Goal: Transaction & Acquisition: Subscribe to service/newsletter

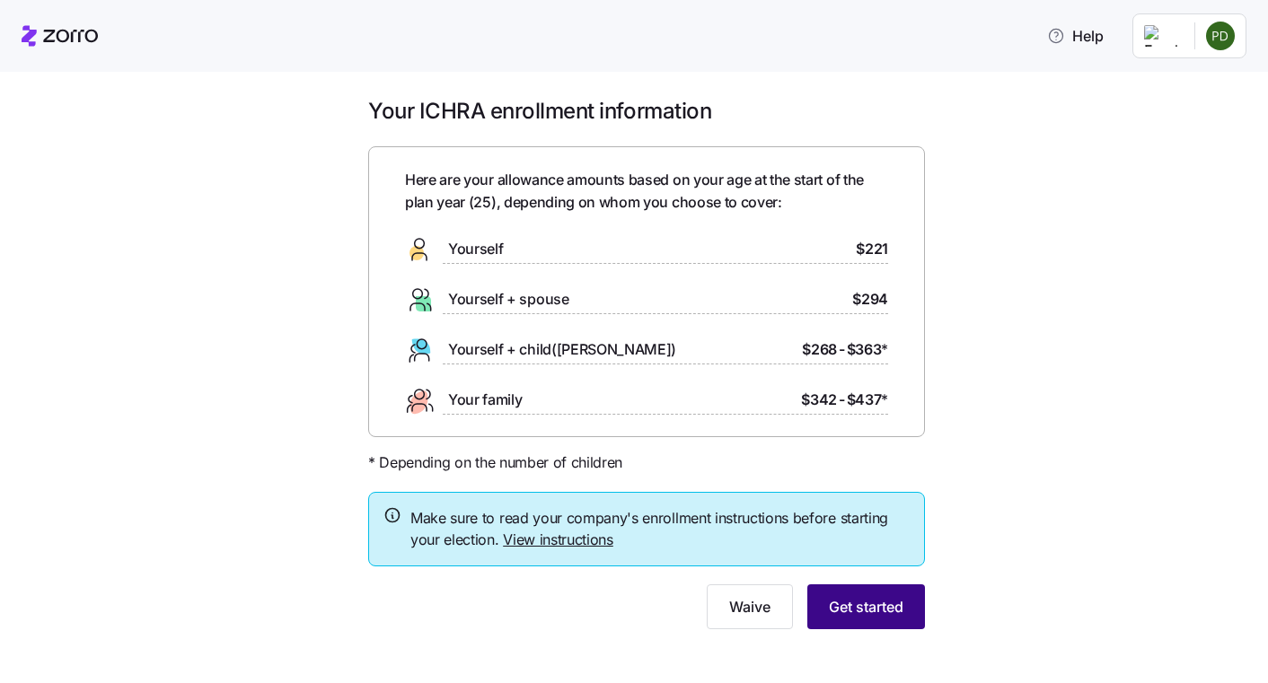
click at [866, 618] on span "Get started" at bounding box center [866, 607] width 75 height 22
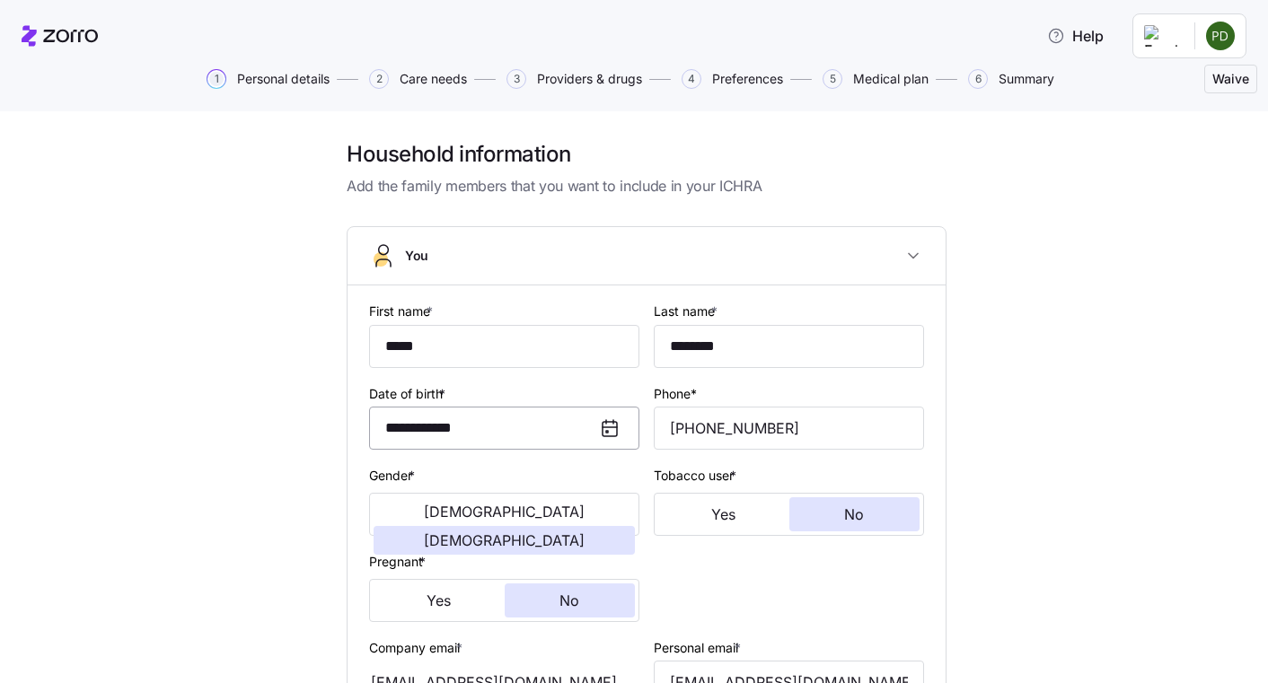
click at [420, 429] on input "**********" at bounding box center [504, 428] width 270 height 43
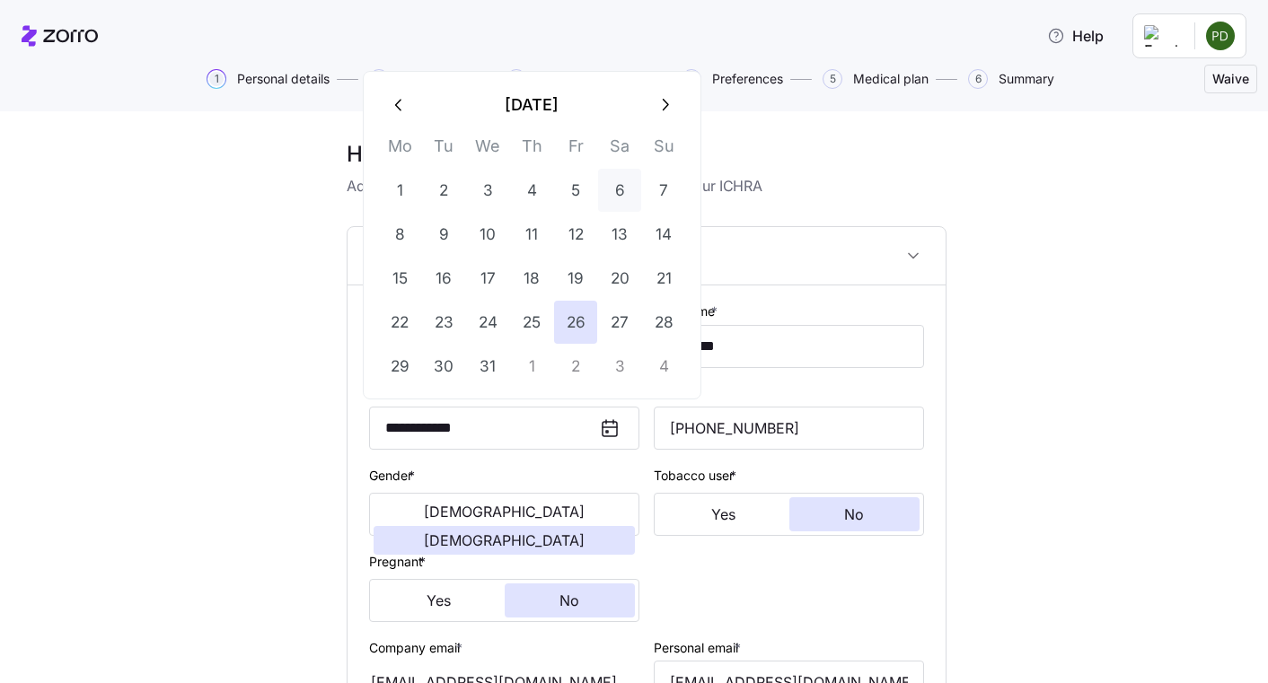
click at [615, 177] on button "6" at bounding box center [619, 190] width 43 height 43
type input "**********"
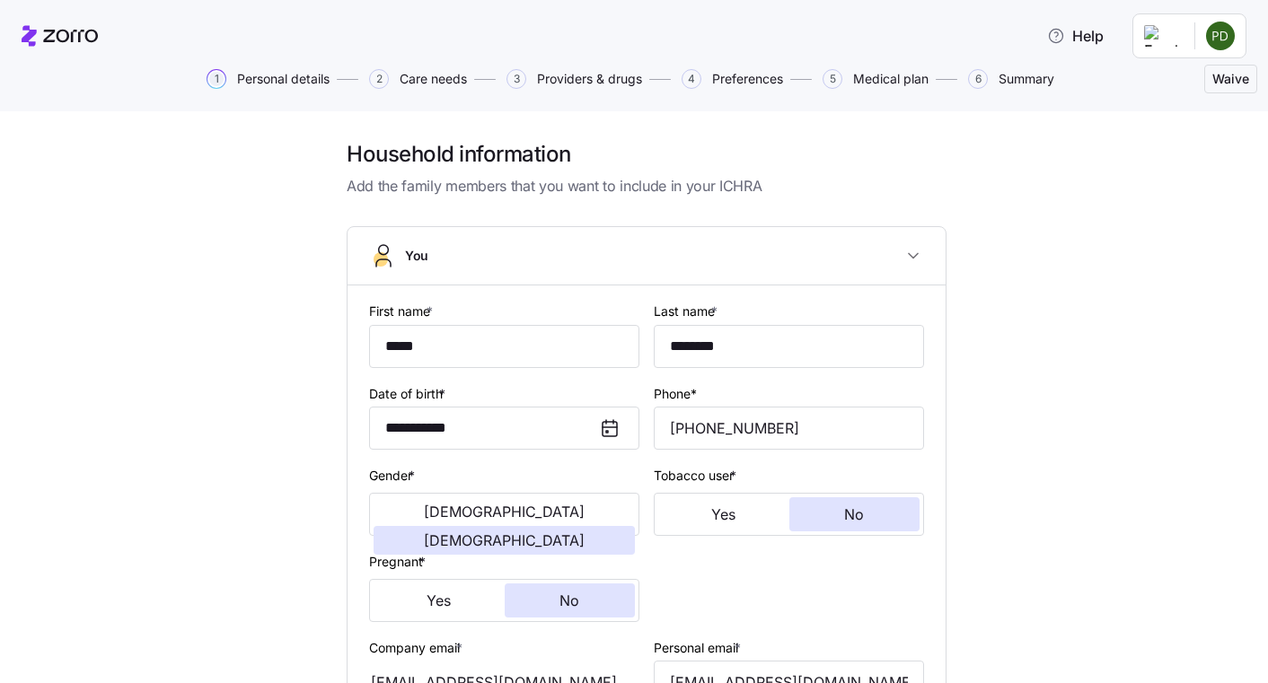
click at [1034, 382] on div "**********" at bounding box center [646, 669] width 1192 height 1058
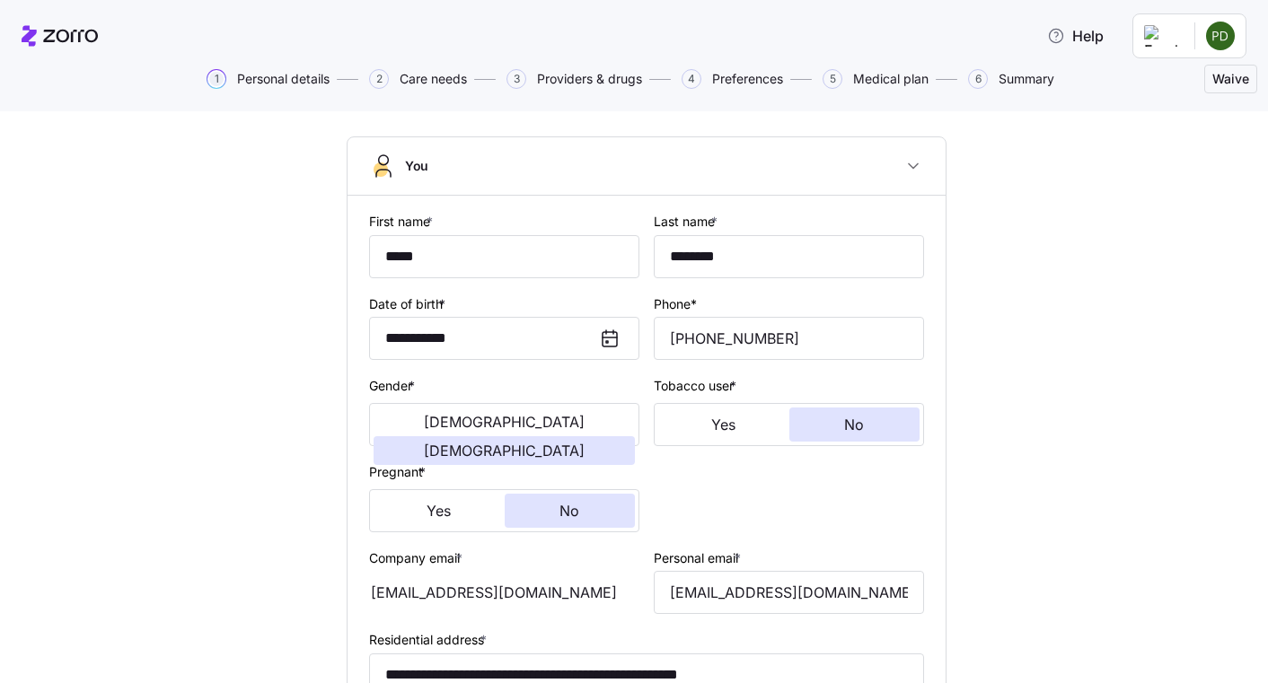
scroll to position [180, 0]
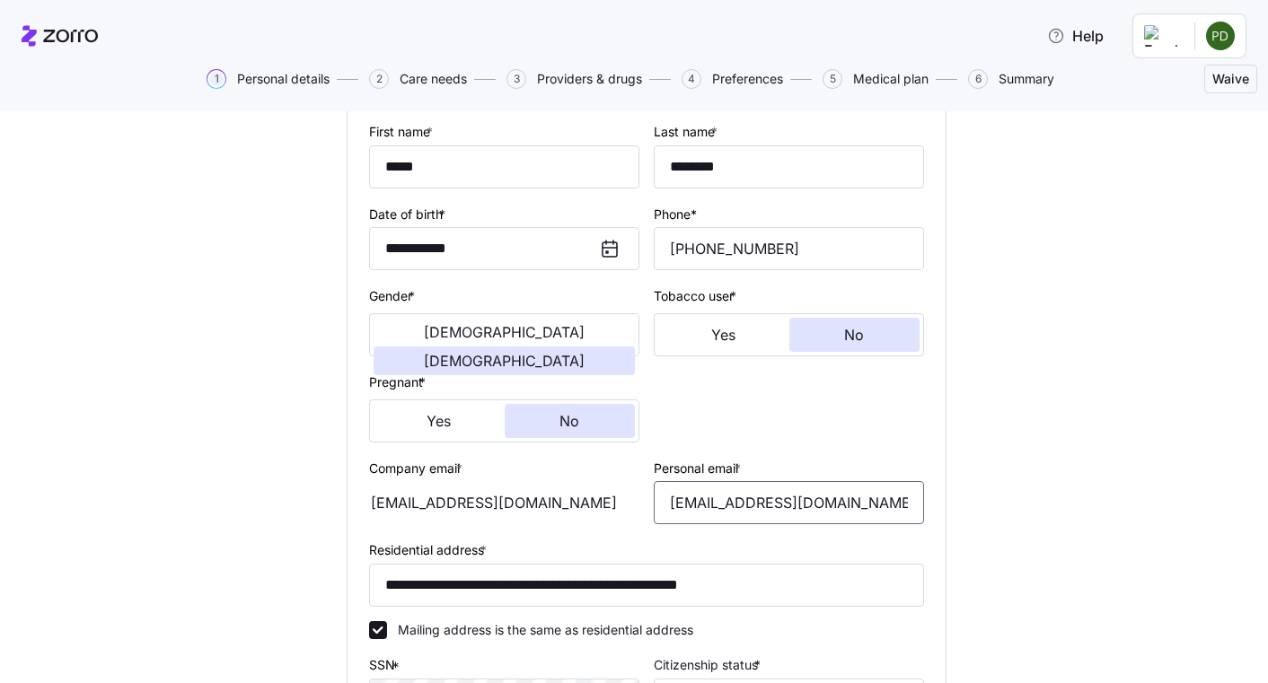
click at [679, 505] on input "[EMAIL_ADDRESS][DOMAIN_NAME]" at bounding box center [789, 502] width 270 height 43
type input "[EMAIL_ADDRESS][DOMAIN_NAME]"
click at [1027, 494] on div "**********" at bounding box center [646, 489] width 1192 height 1058
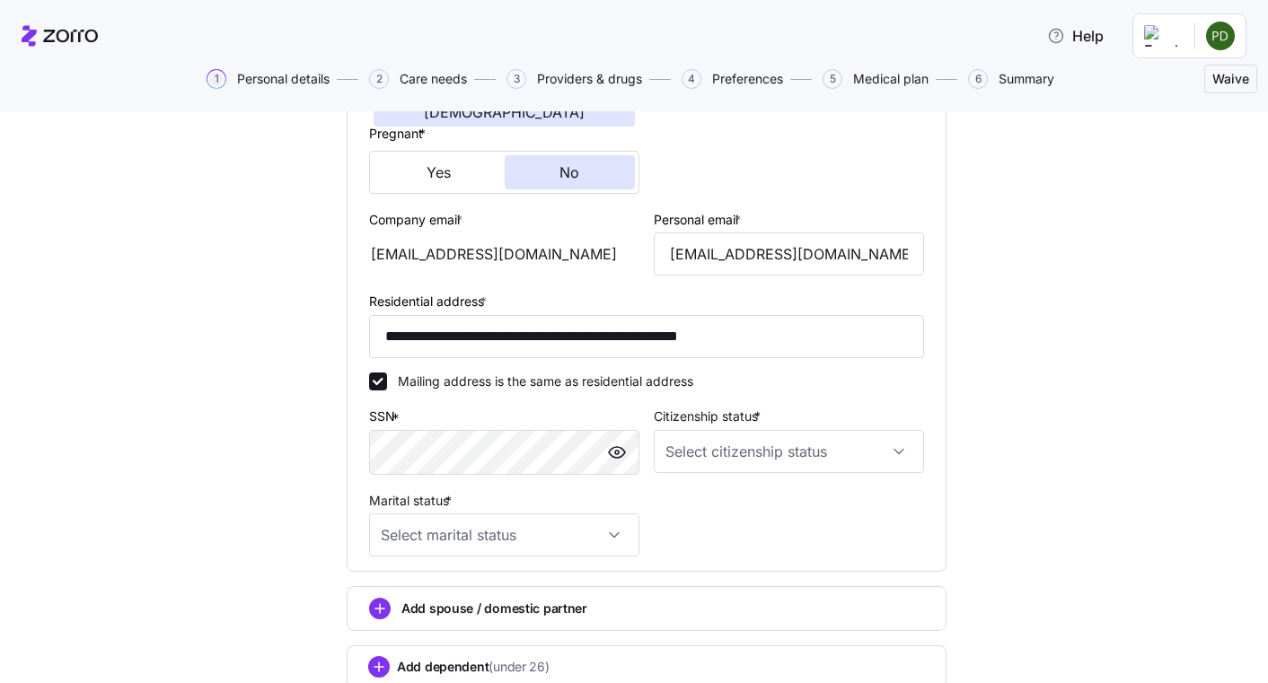
scroll to position [449, 0]
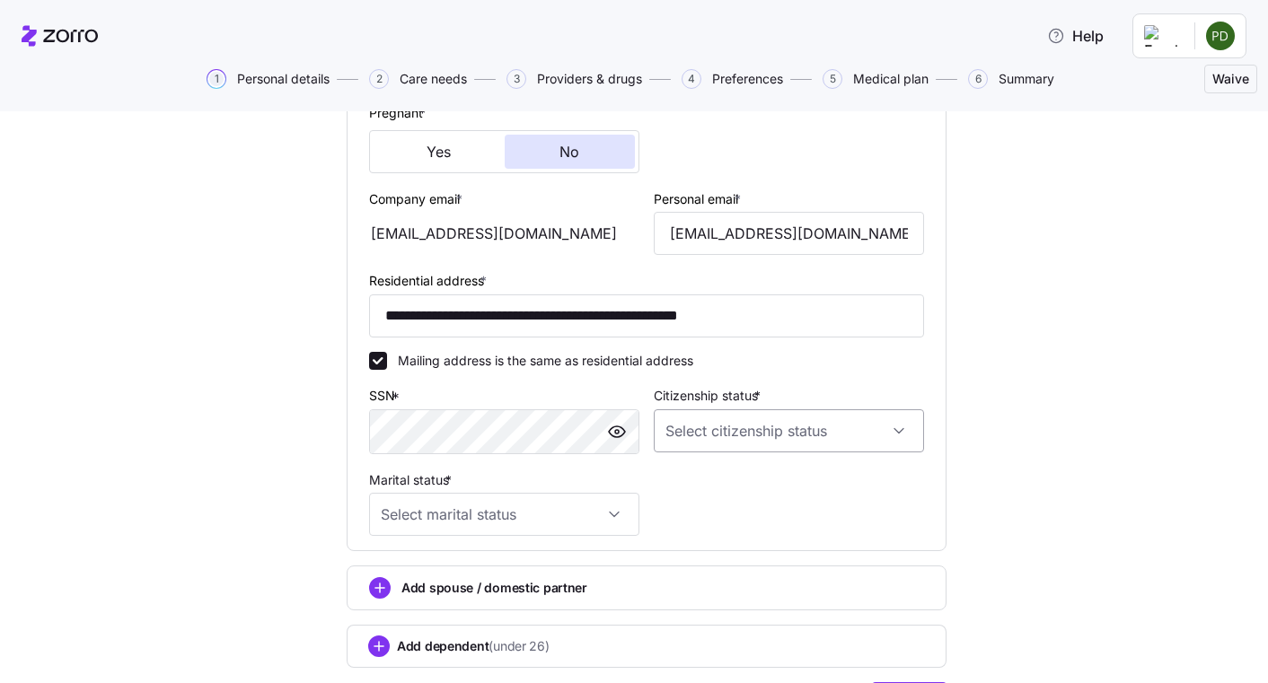
click at [890, 440] on input "Citizenship status *" at bounding box center [789, 430] width 270 height 43
click at [805, 484] on div "[DEMOGRAPHIC_DATA] citizen" at bounding box center [782, 486] width 256 height 38
type input "[DEMOGRAPHIC_DATA] citizen"
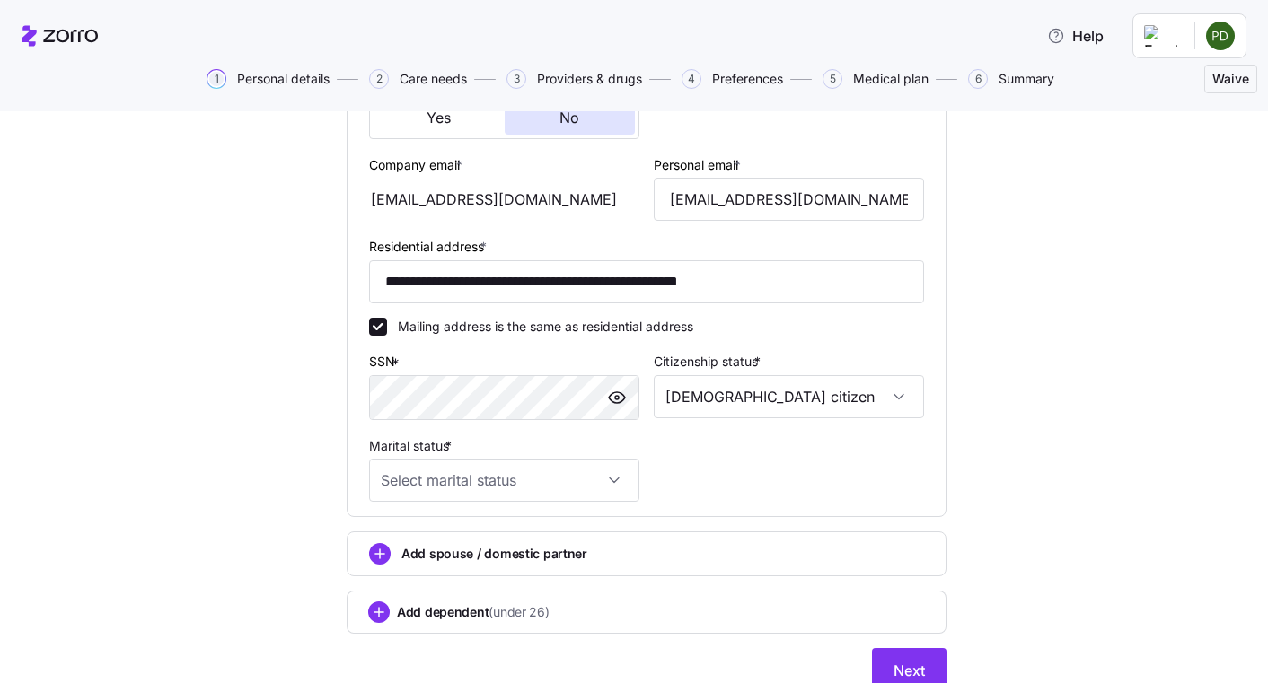
scroll to position [539, 0]
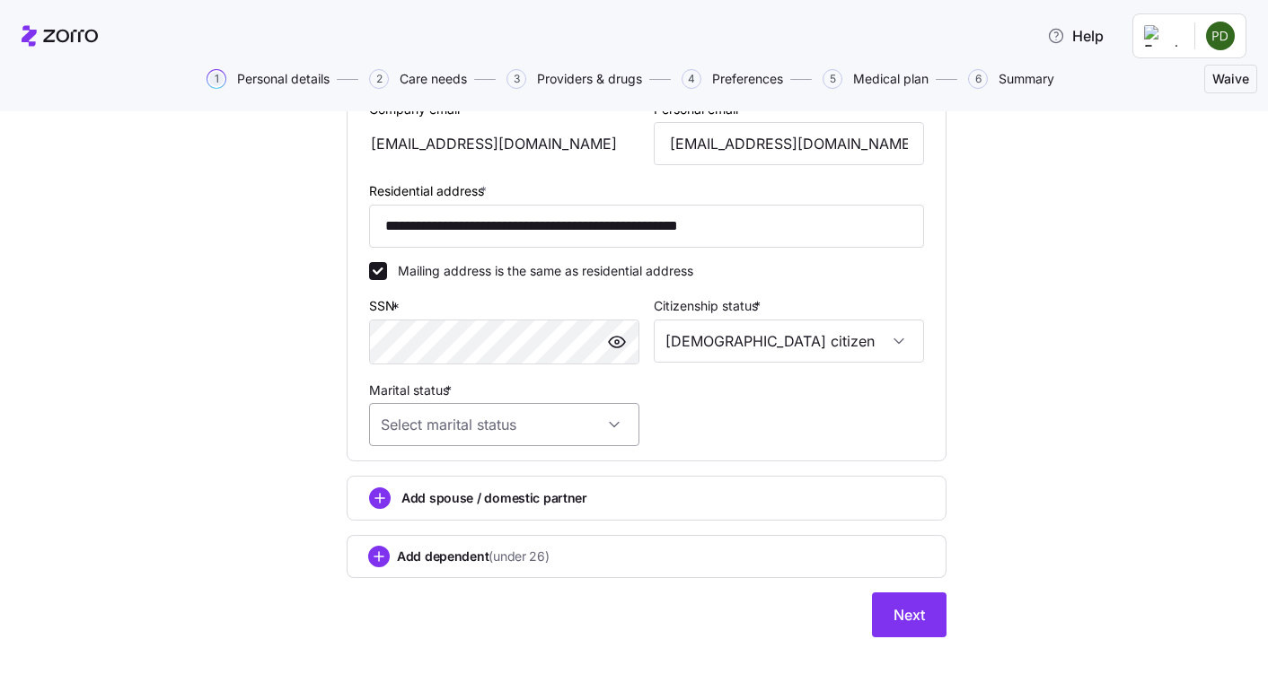
click at [466, 435] on input "Marital status *" at bounding box center [504, 424] width 270 height 43
click at [443, 475] on div "Single" at bounding box center [498, 480] width 256 height 38
type input "Single"
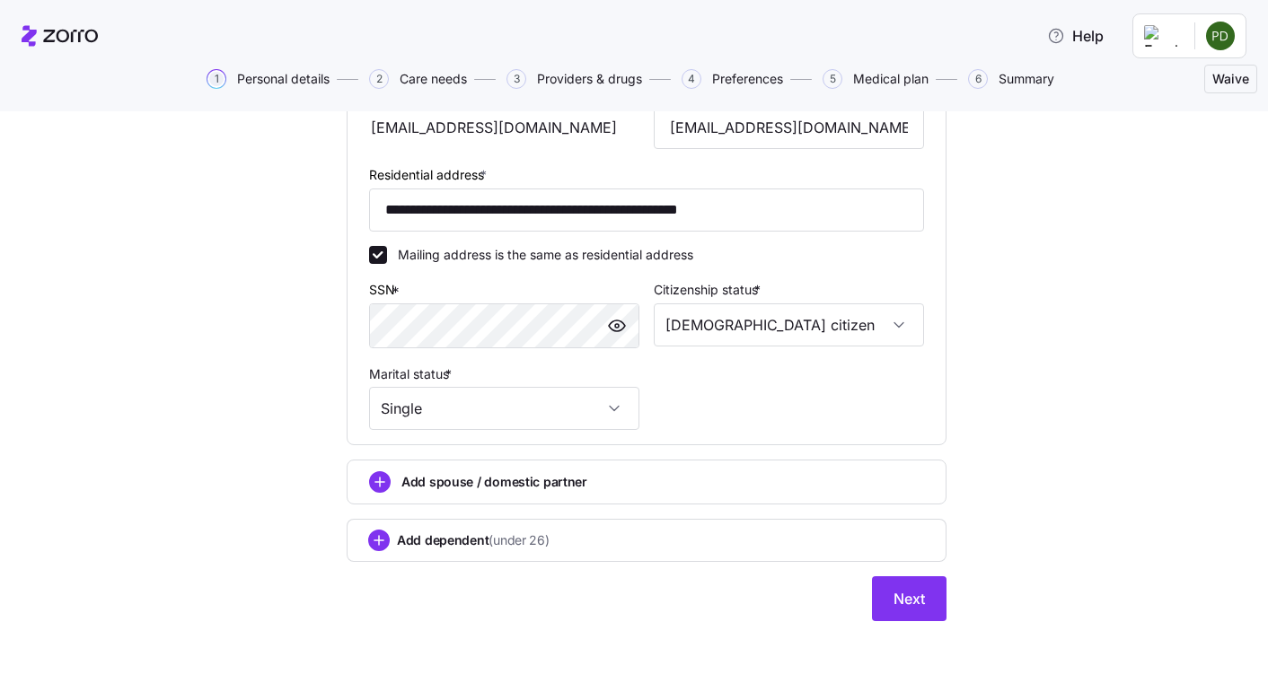
scroll to position [558, 0]
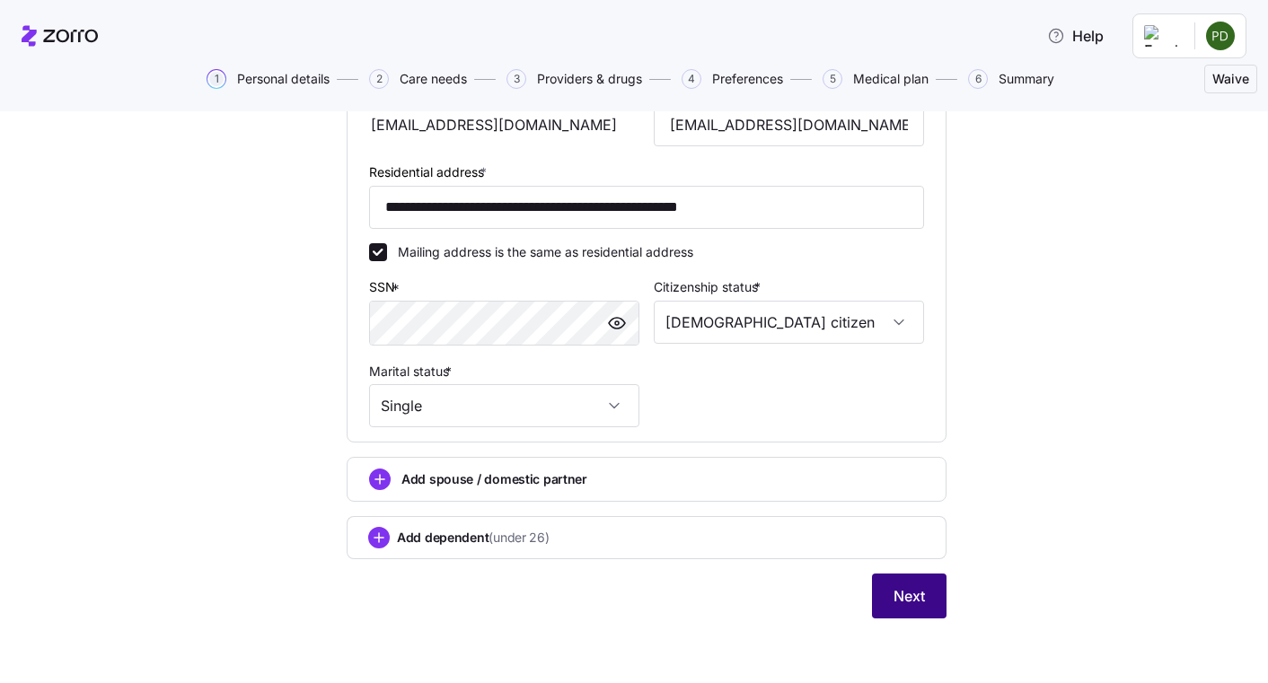
click at [918, 599] on button "Next" at bounding box center [909, 596] width 75 height 45
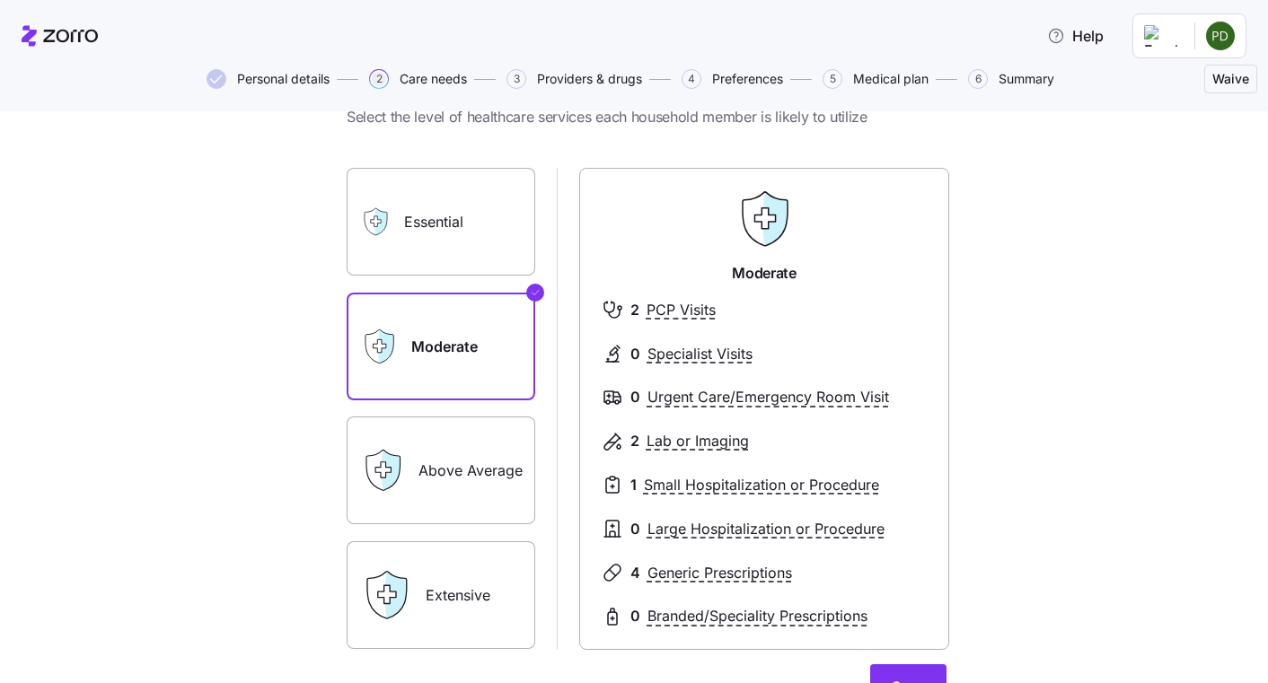
scroll to position [90, 0]
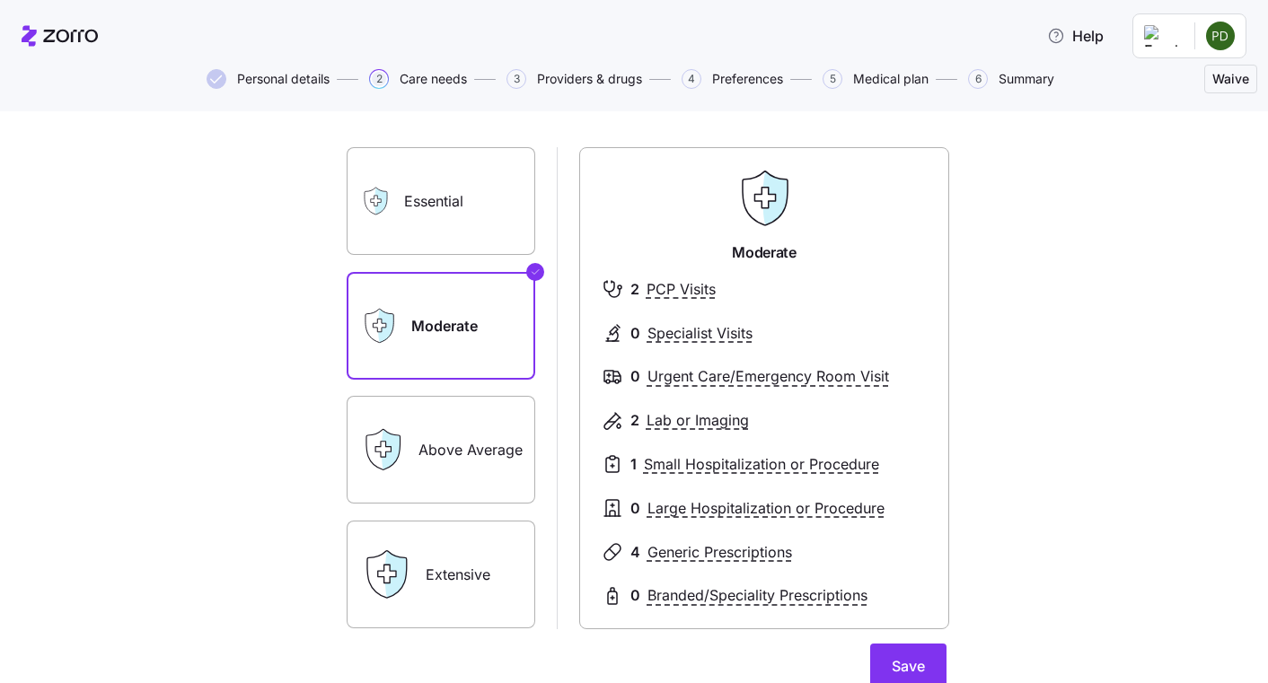
click at [492, 219] on label "Essential" at bounding box center [441, 201] width 189 height 108
click at [0, 0] on input "Essential" at bounding box center [0, 0] width 0 height 0
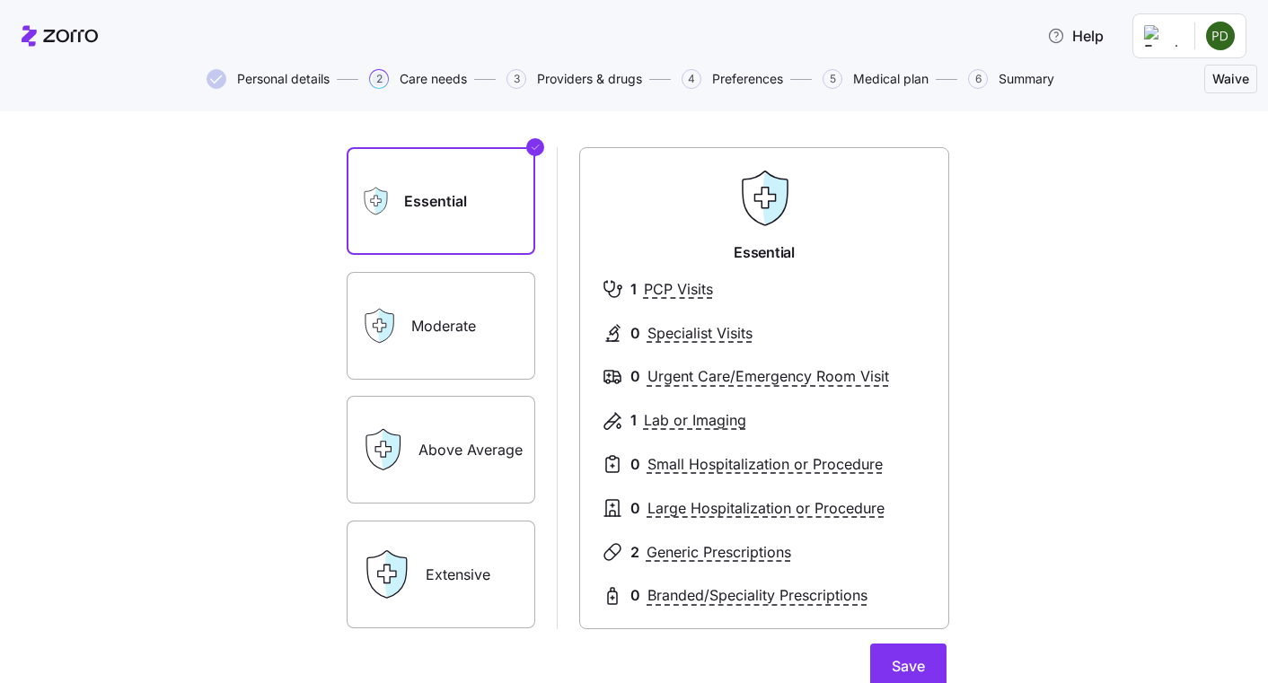
click at [493, 477] on label "Above Average" at bounding box center [441, 450] width 189 height 108
click at [0, 0] on input "Above Average" at bounding box center [0, 0] width 0 height 0
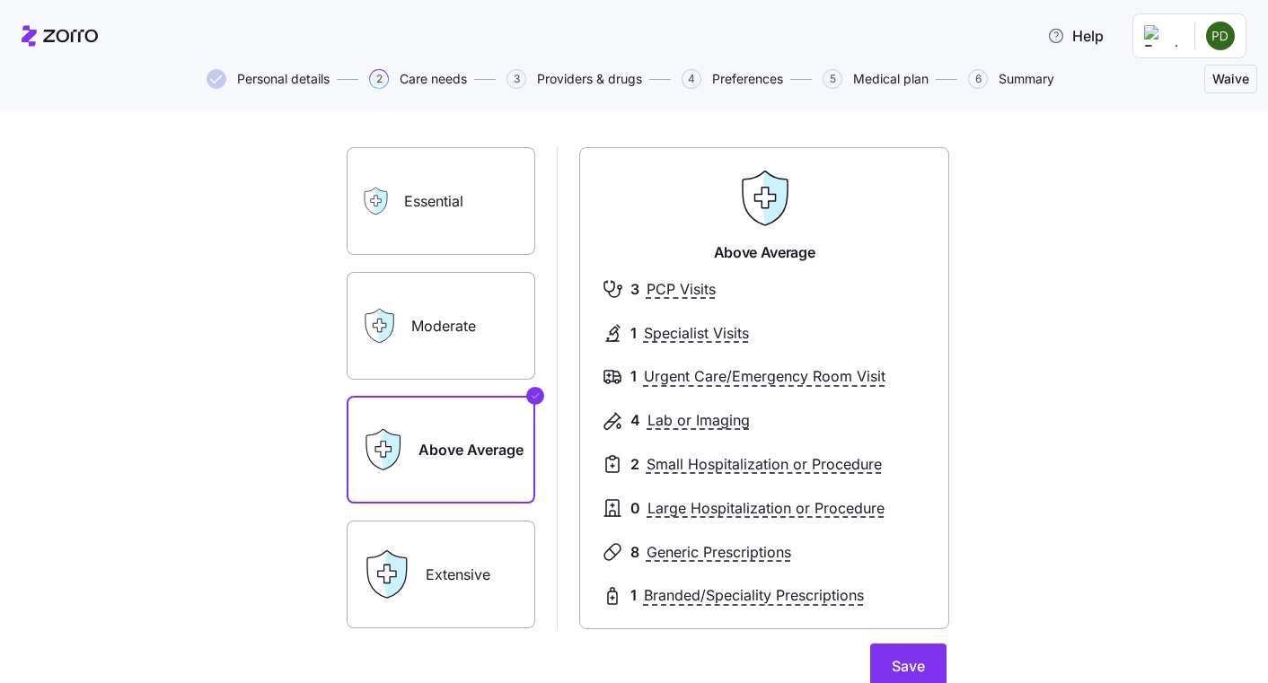
drag, startPoint x: 490, startPoint y: 545, endPoint x: 481, endPoint y: 544, distance: 9.0
click at [484, 544] on label "Extensive" at bounding box center [441, 575] width 189 height 108
click at [0, 0] on input "Extensive" at bounding box center [0, 0] width 0 height 0
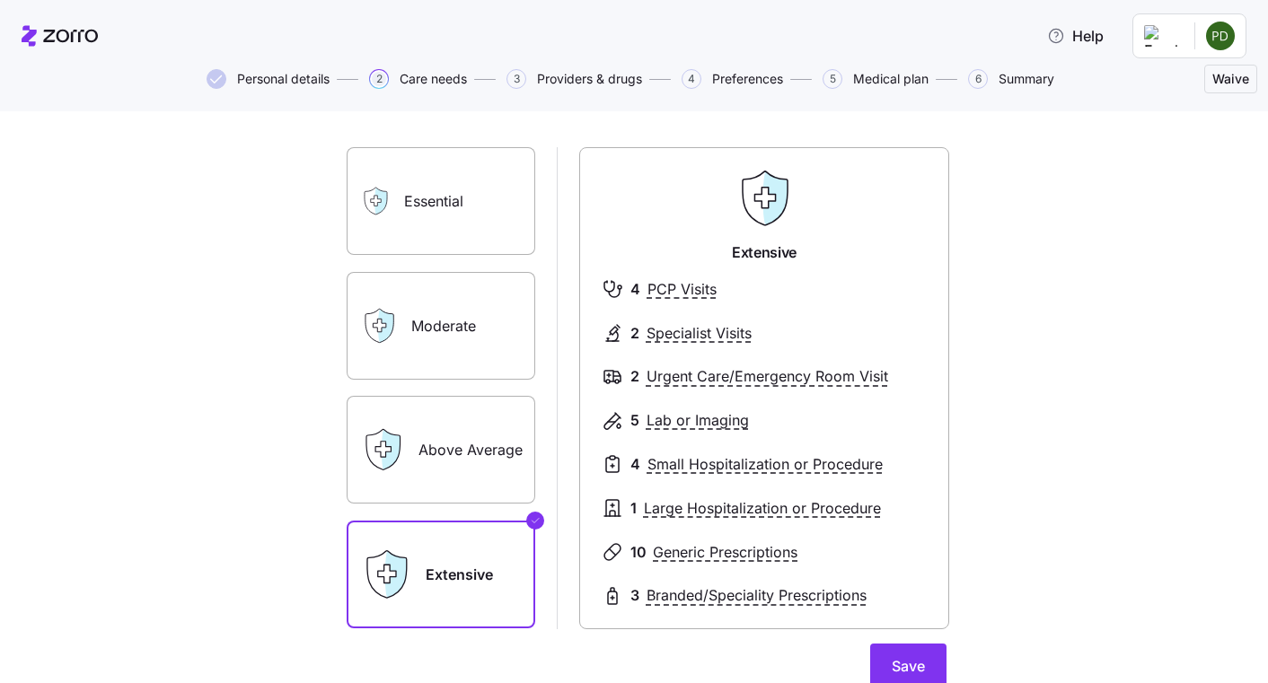
click at [509, 451] on label "Above Average" at bounding box center [441, 450] width 189 height 108
click at [0, 0] on input "Above Average" at bounding box center [0, 0] width 0 height 0
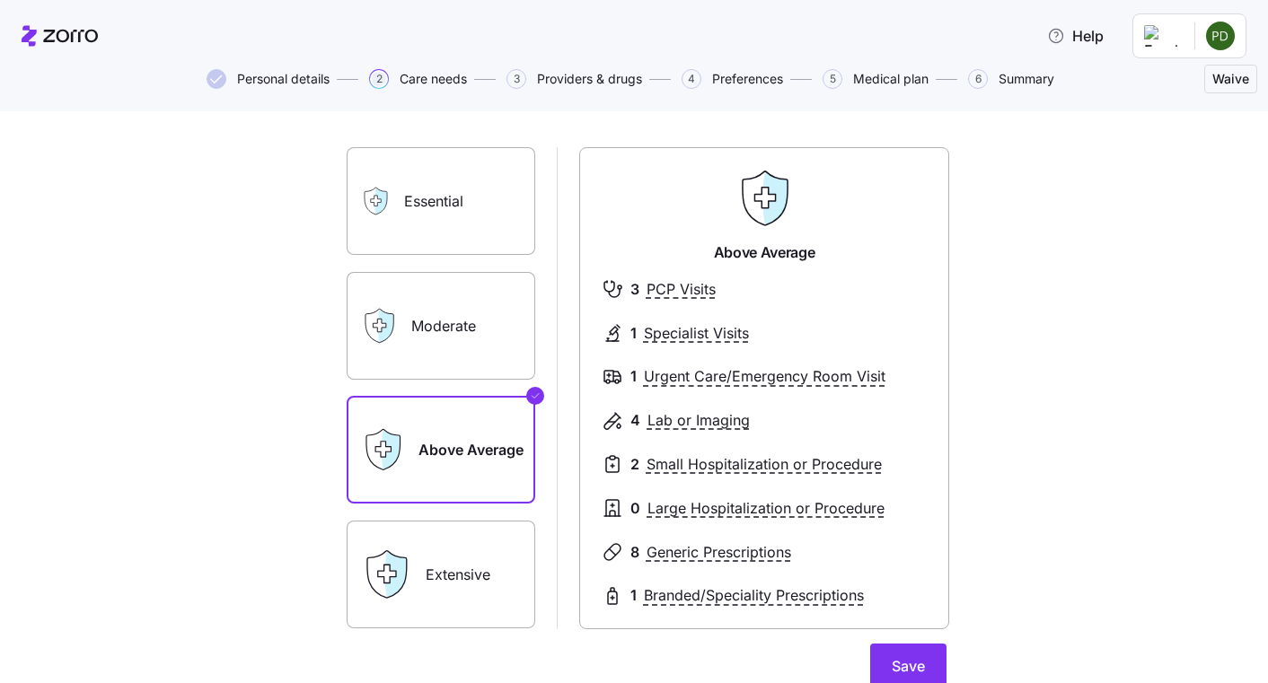
click at [503, 373] on label "Moderate" at bounding box center [441, 326] width 189 height 108
click at [0, 0] on input "Moderate" at bounding box center [0, 0] width 0 height 0
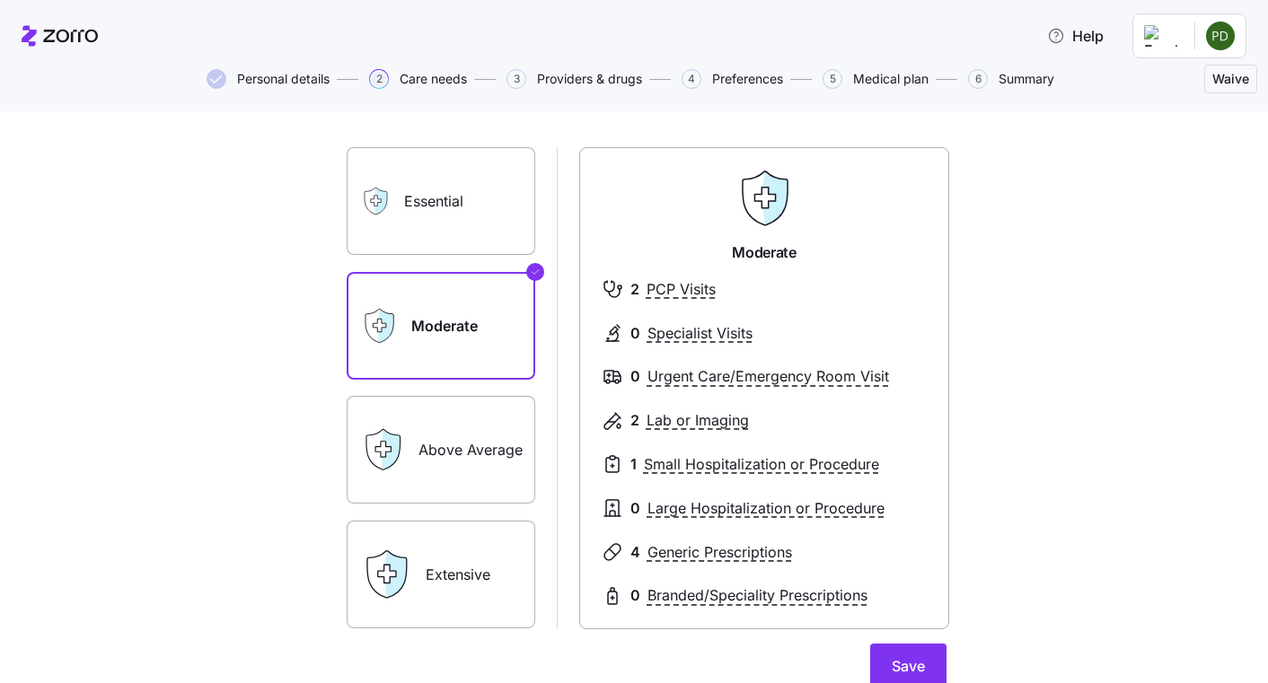
click at [496, 425] on label "Above Average" at bounding box center [441, 450] width 189 height 108
click at [0, 0] on input "Above Average" at bounding box center [0, 0] width 0 height 0
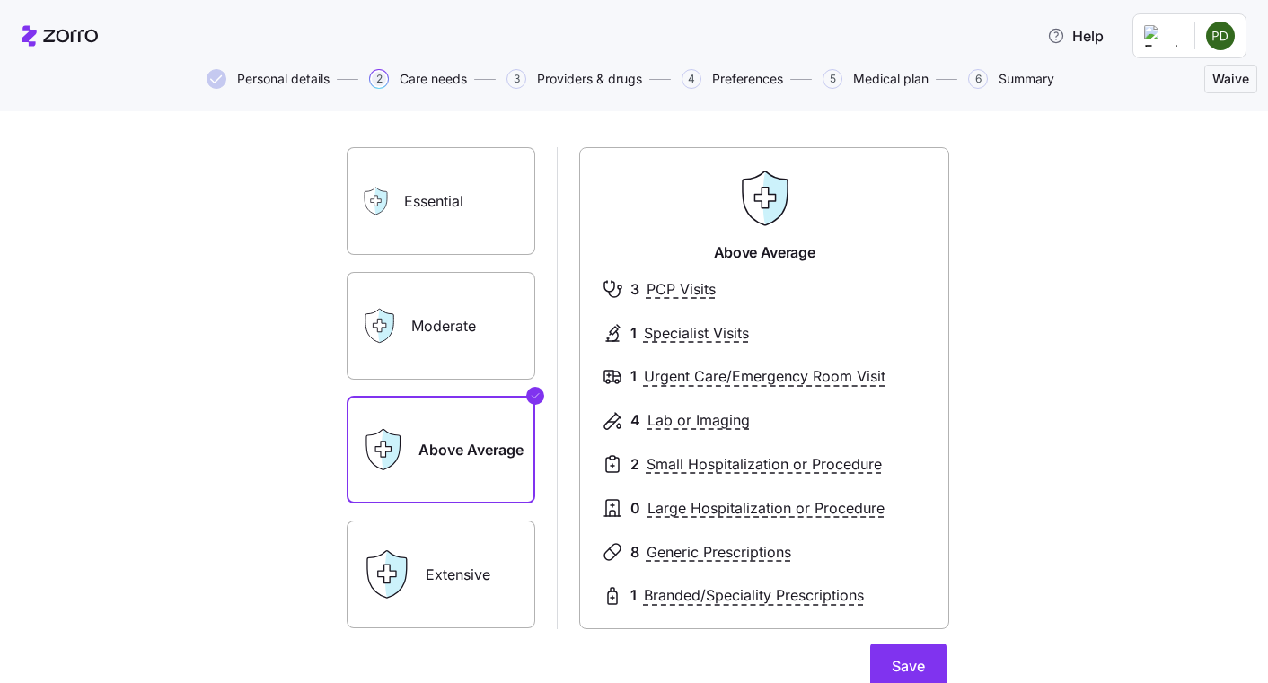
click at [441, 332] on label "Moderate" at bounding box center [441, 326] width 189 height 108
click at [0, 0] on input "Moderate" at bounding box center [0, 0] width 0 height 0
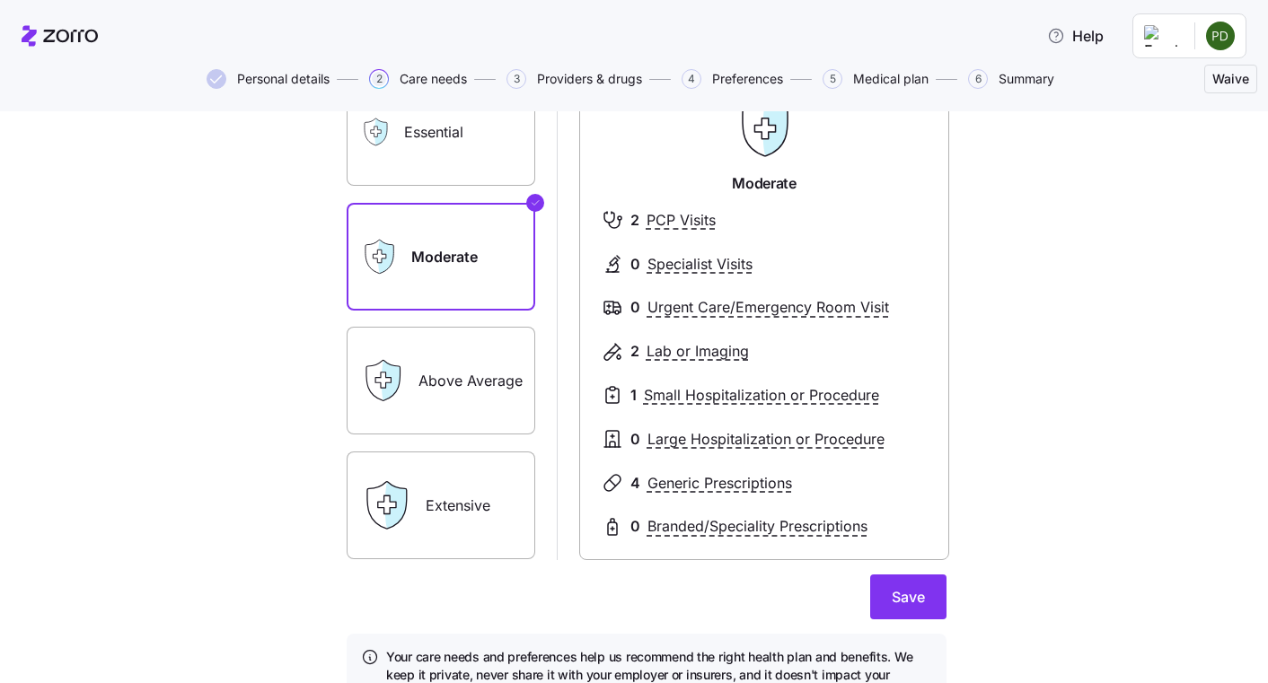
scroll to position [180, 0]
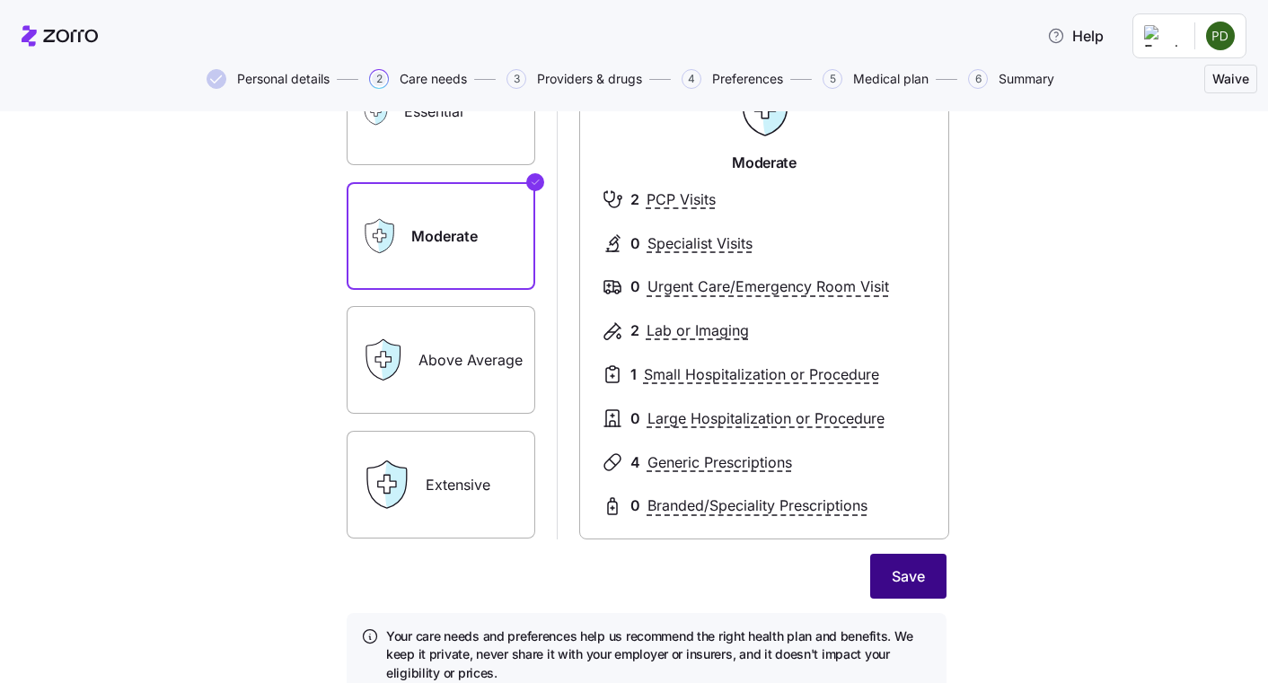
click at [932, 583] on button "Save" at bounding box center [908, 576] width 76 height 45
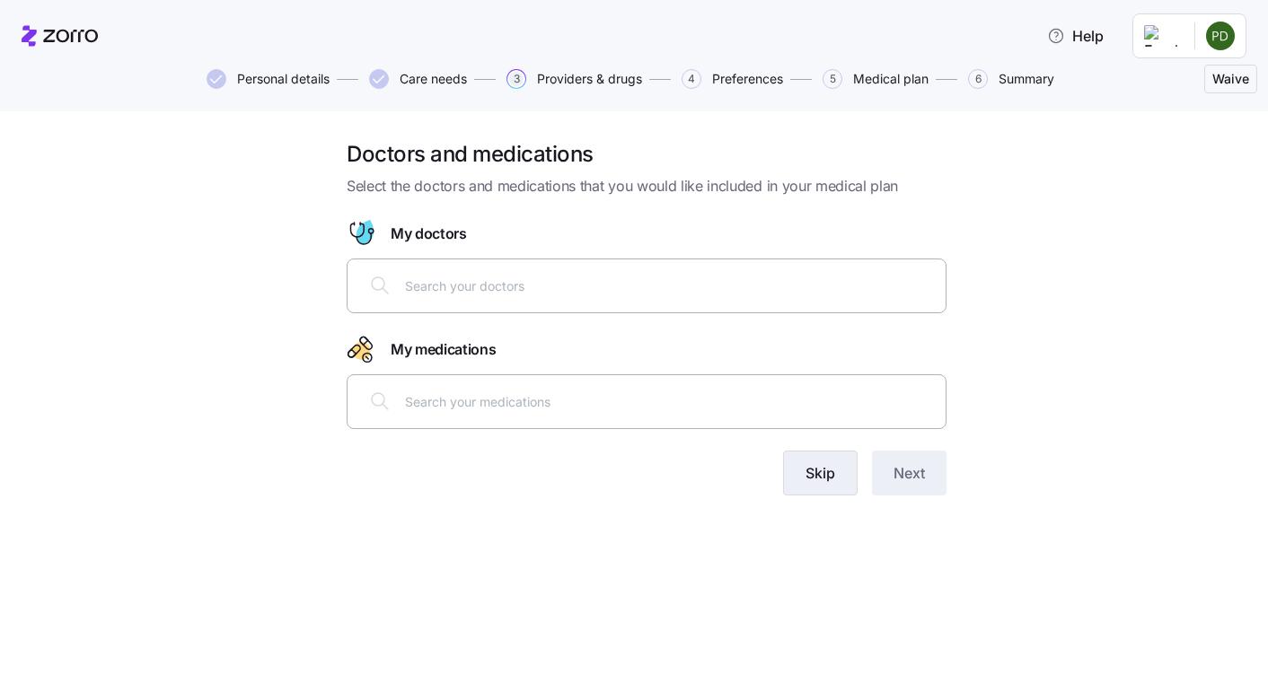
click at [836, 479] on button "Skip" at bounding box center [820, 473] width 75 height 45
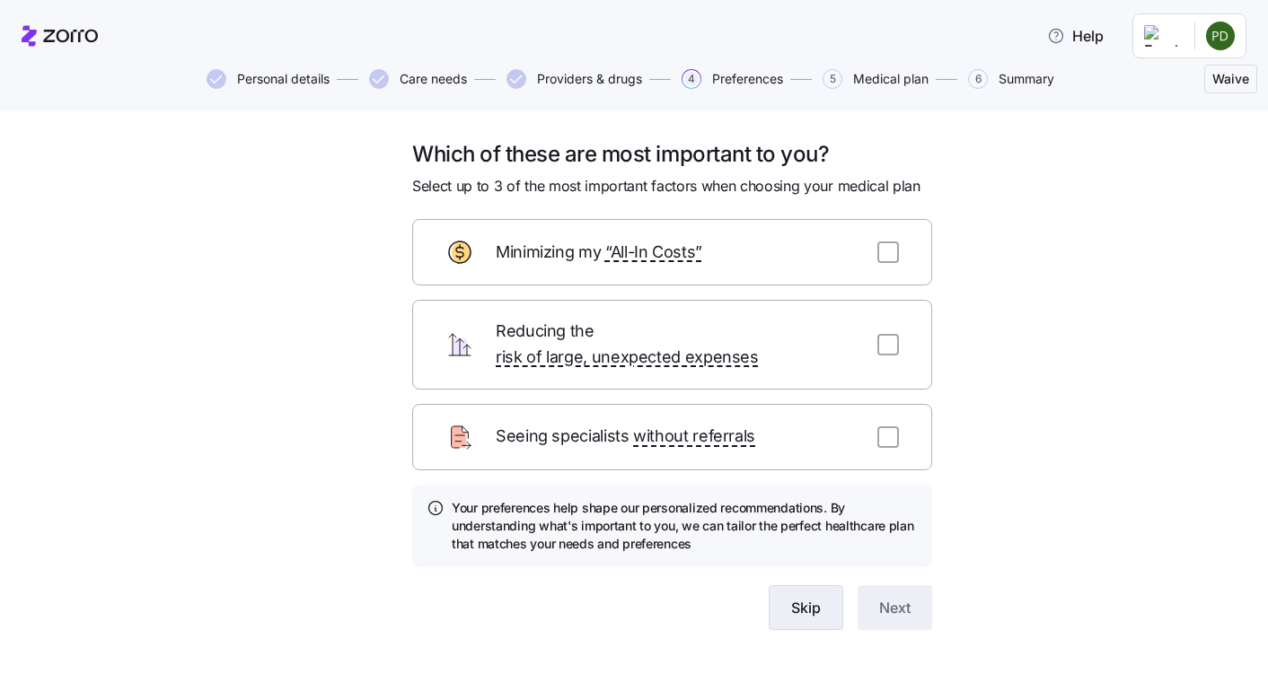
click at [793, 597] on span "Skip" at bounding box center [806, 608] width 30 height 22
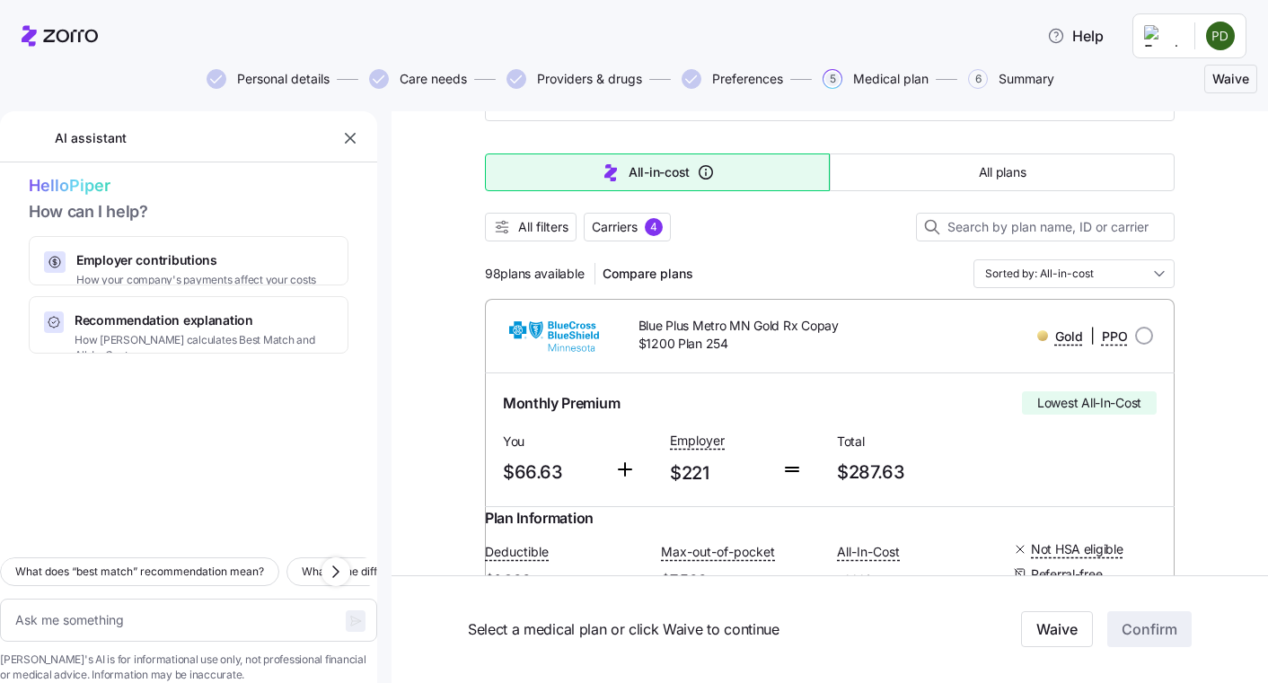
scroll to position [90, 0]
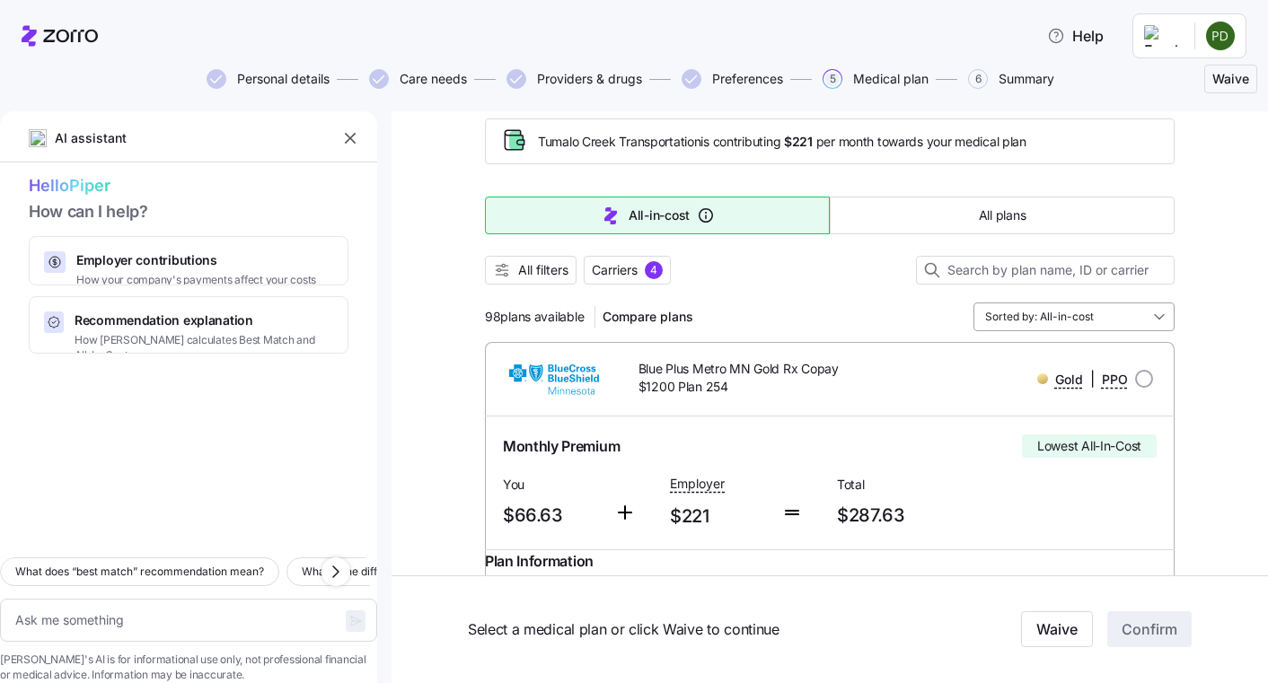
click at [1145, 319] on input "Sorted by: All-in-cost" at bounding box center [1073, 317] width 201 height 29
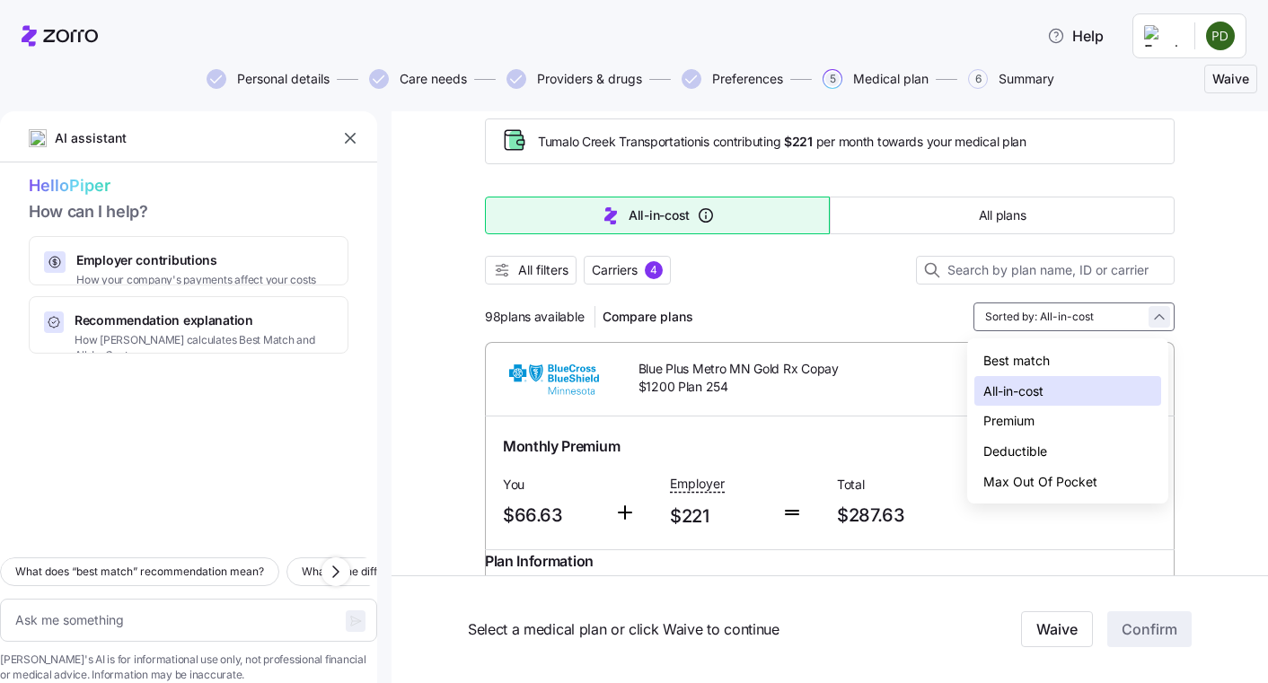
click at [1146, 319] on div "Sorted by: All-in-cost" at bounding box center [1073, 317] width 201 height 29
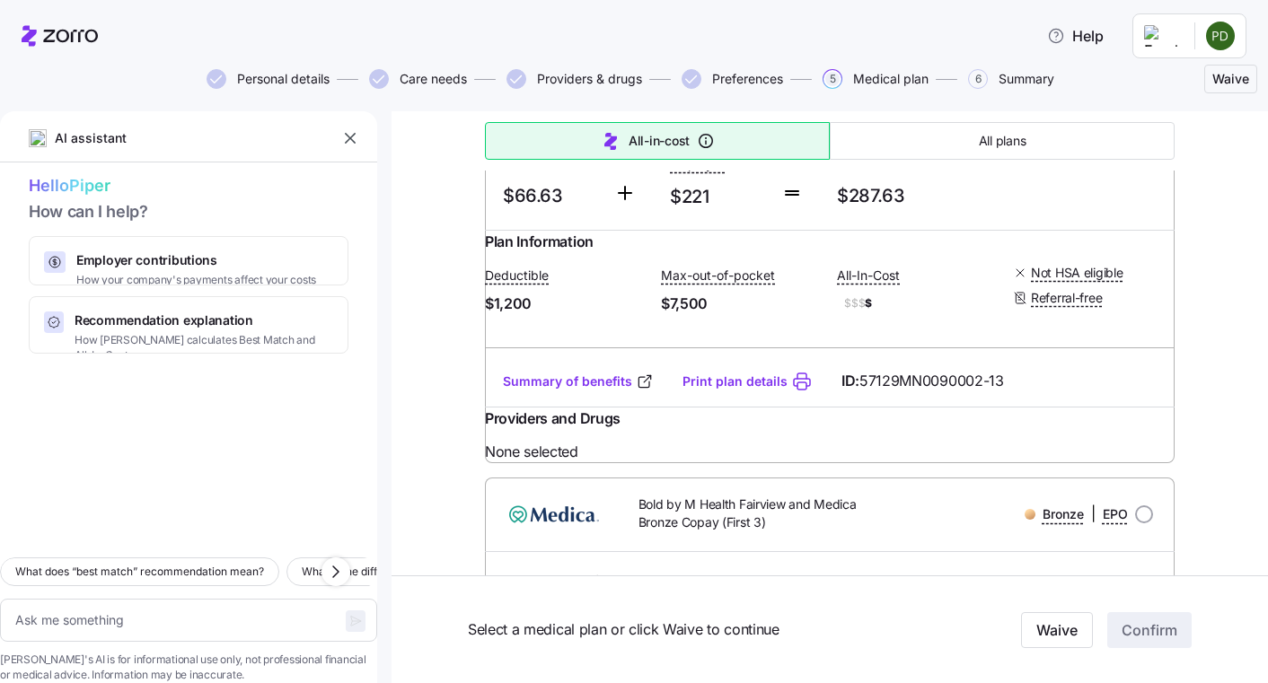
scroll to position [0, 0]
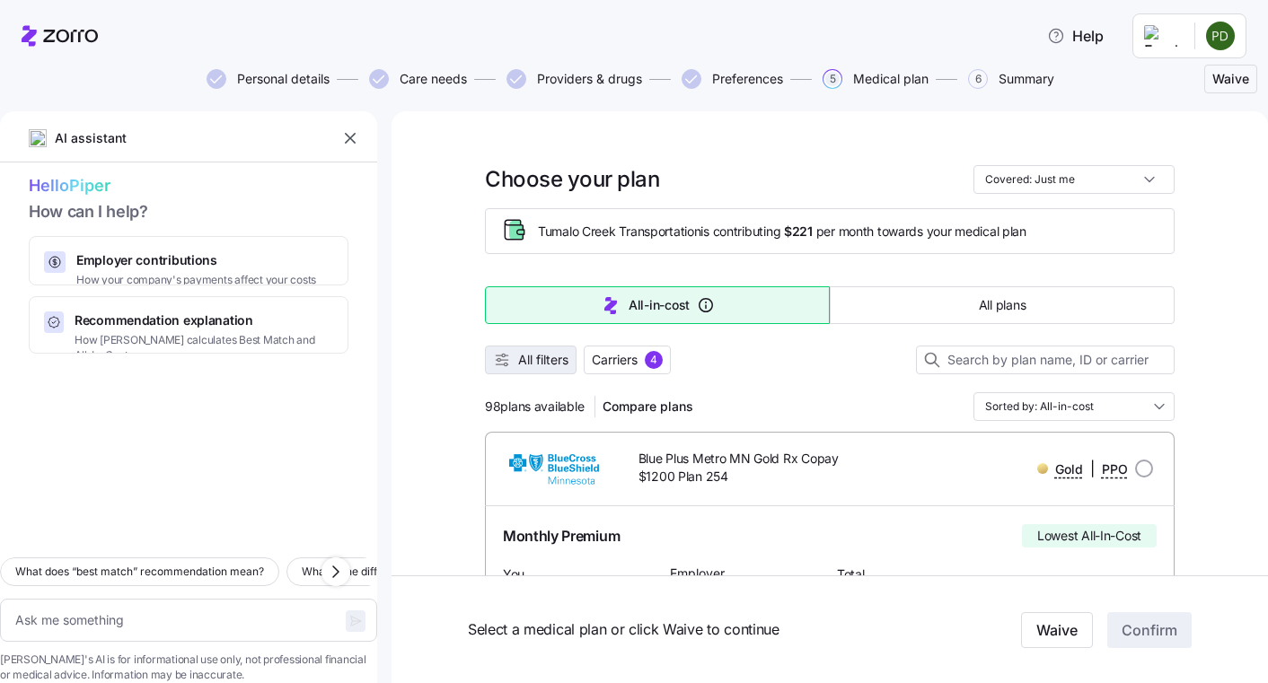
click at [518, 352] on span "All filters" at bounding box center [543, 360] width 50 height 18
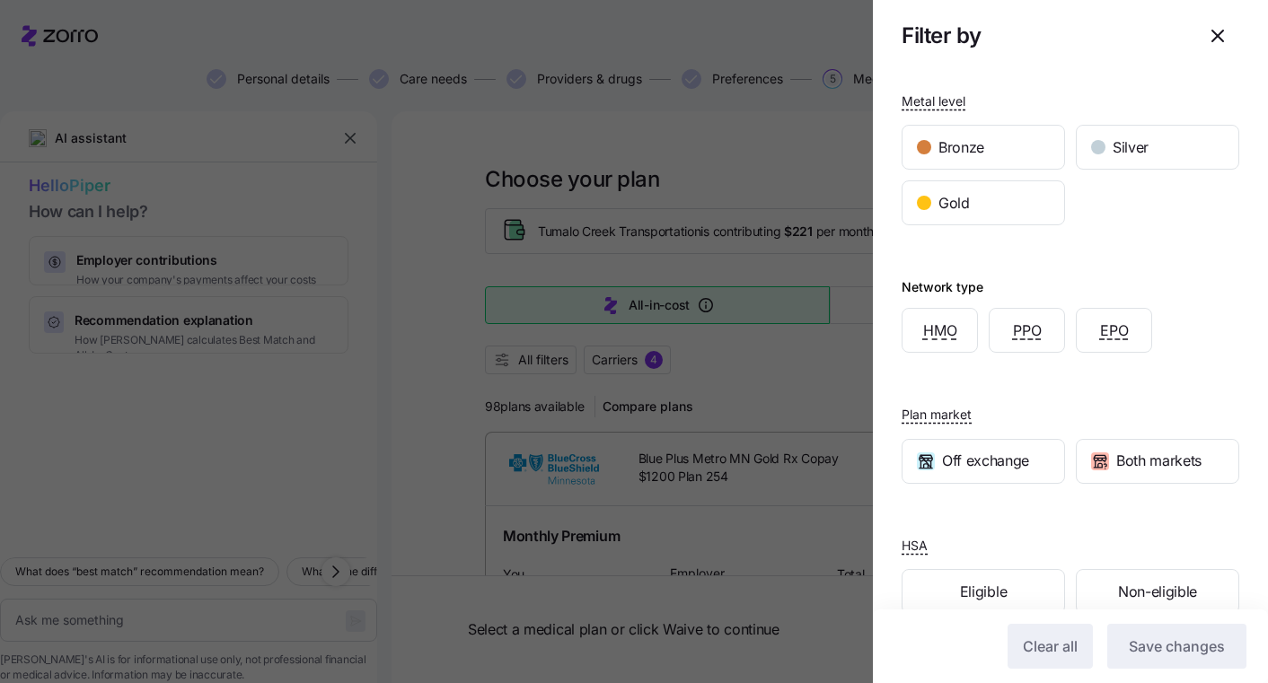
scroll to position [213, 0]
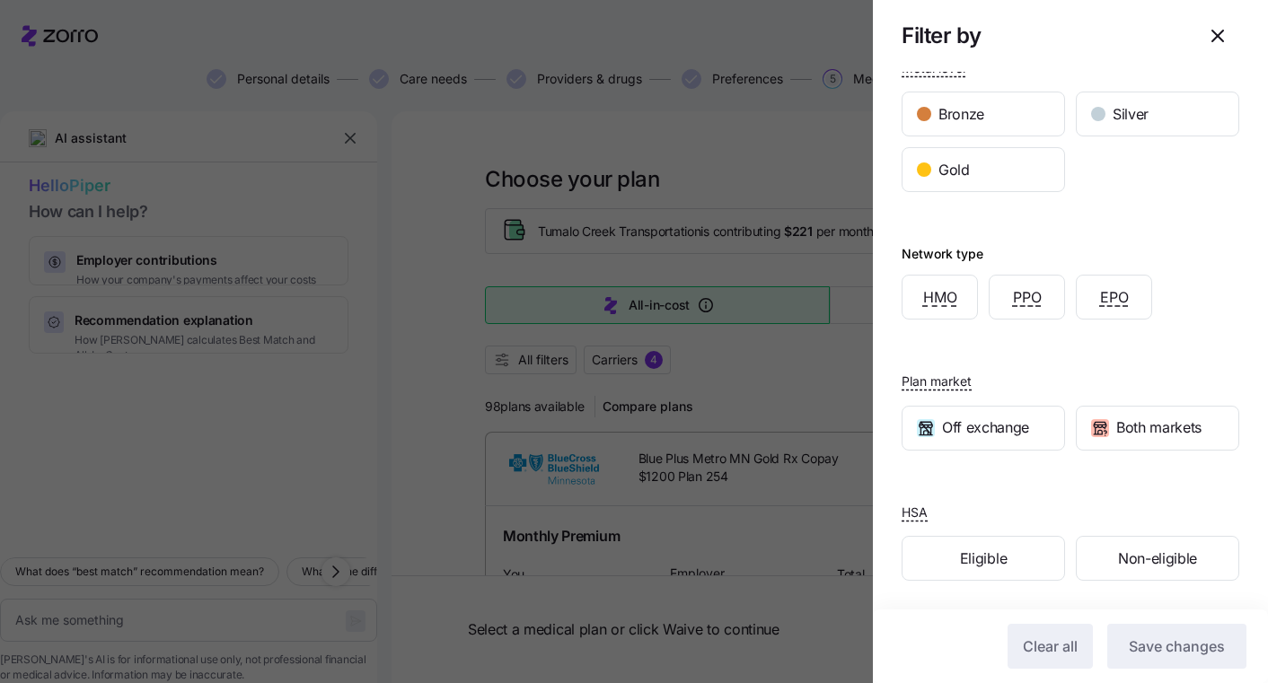
click at [1212, 31] on icon "button" at bounding box center [1217, 36] width 11 height 11
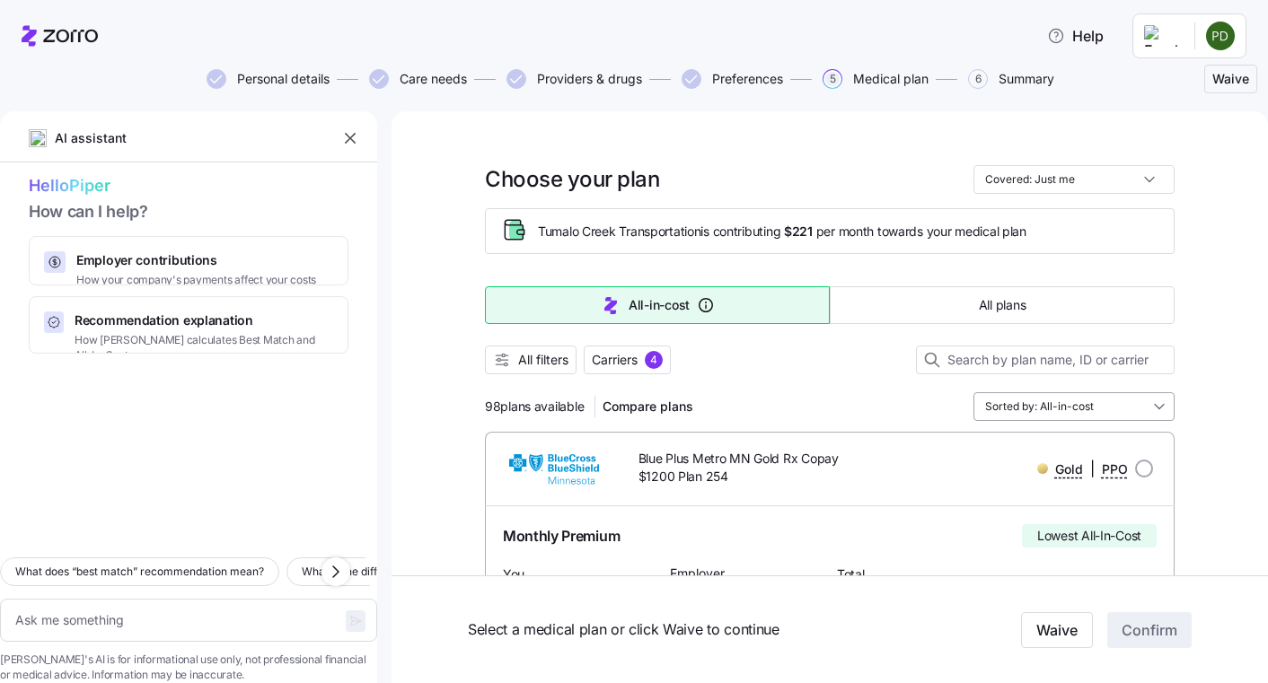
click at [1138, 403] on input "Sorted by: All-in-cost" at bounding box center [1073, 406] width 201 height 29
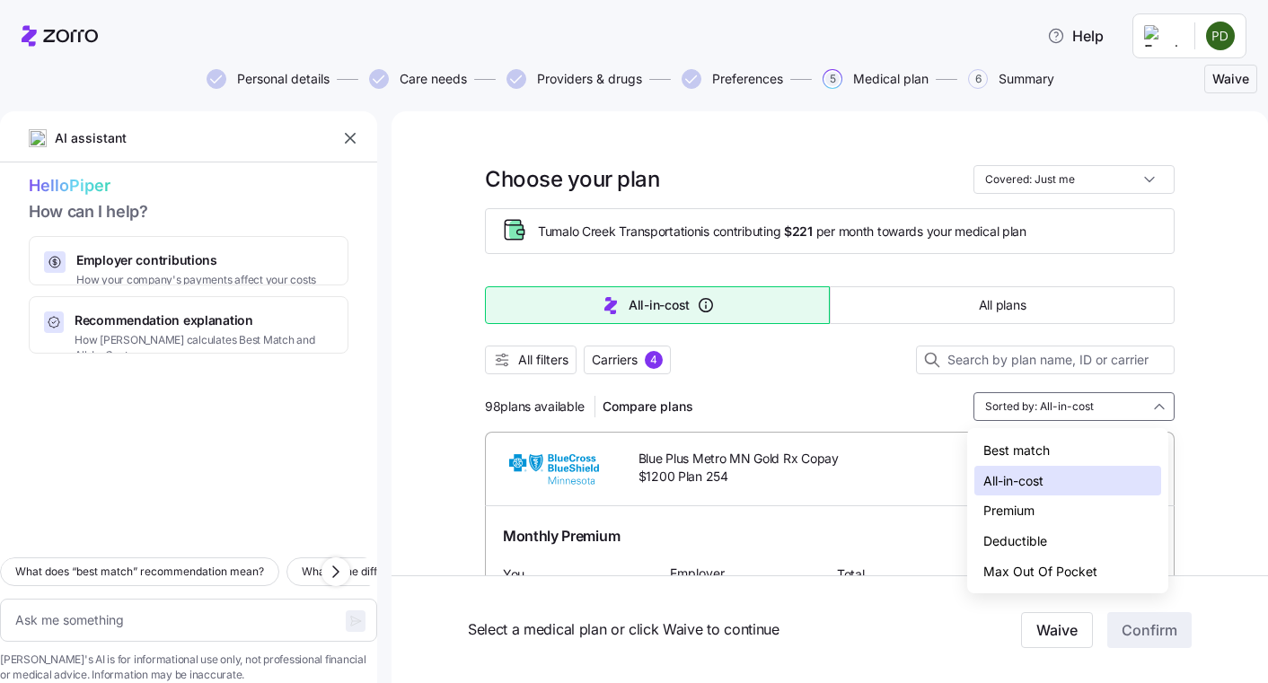
click at [1104, 539] on div "Deductible" at bounding box center [1067, 541] width 187 height 31
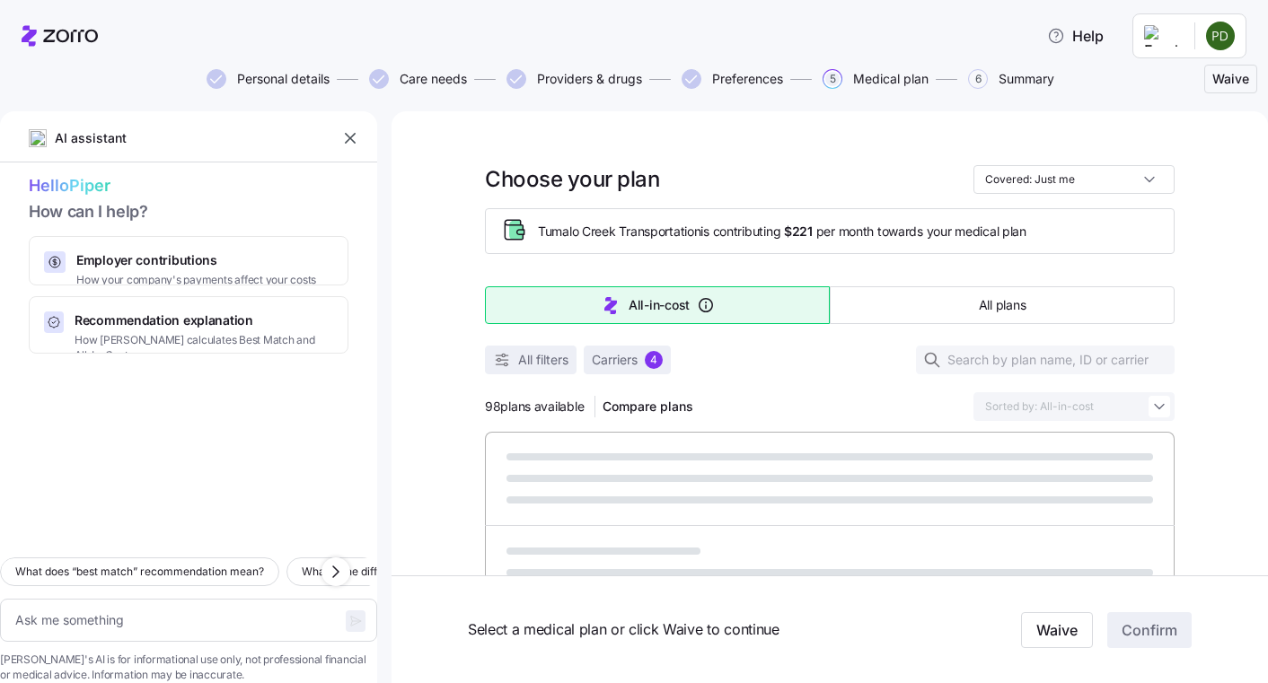
type textarea "x"
type input "Sorted by: Deductible"
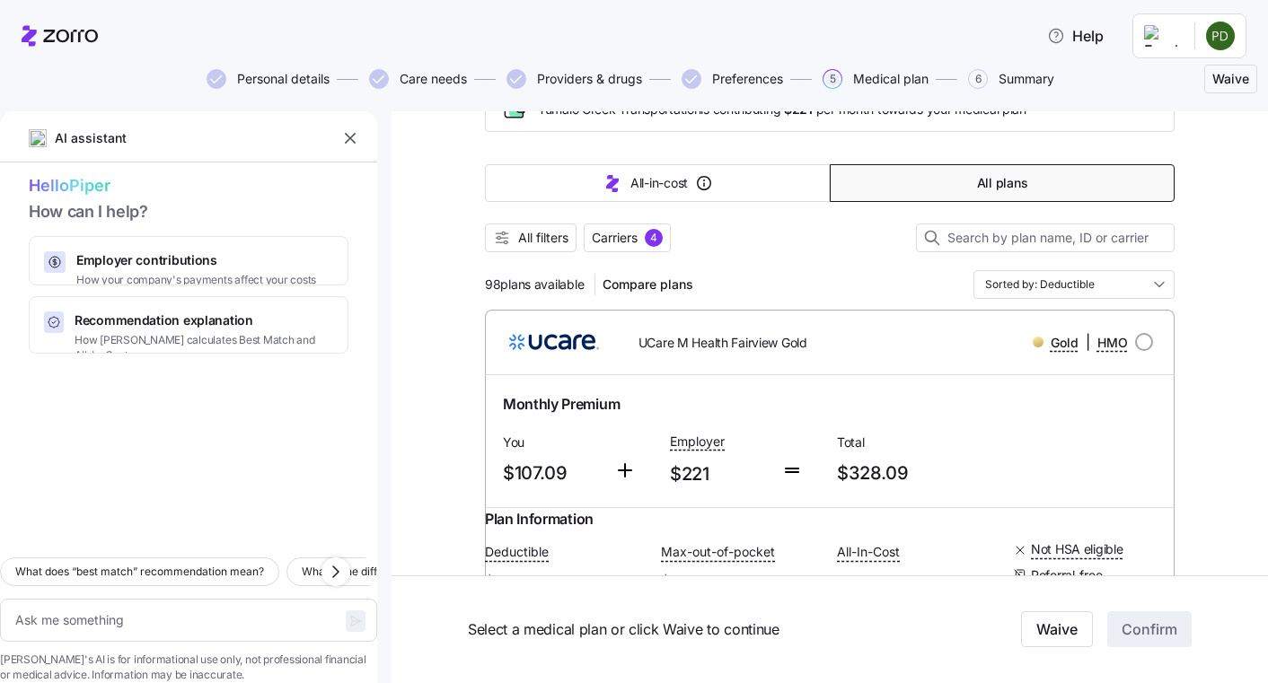
scroll to position [90, 0]
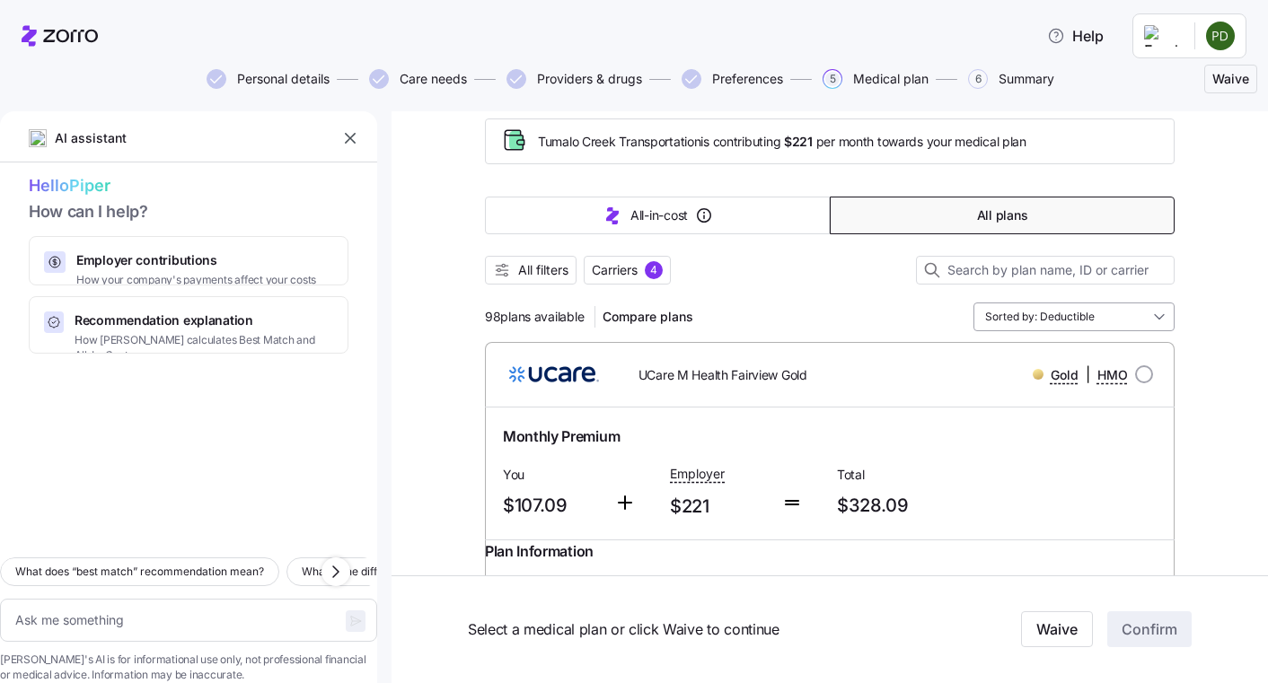
click at [1152, 320] on input "Sorted by: Deductible" at bounding box center [1073, 317] width 201 height 29
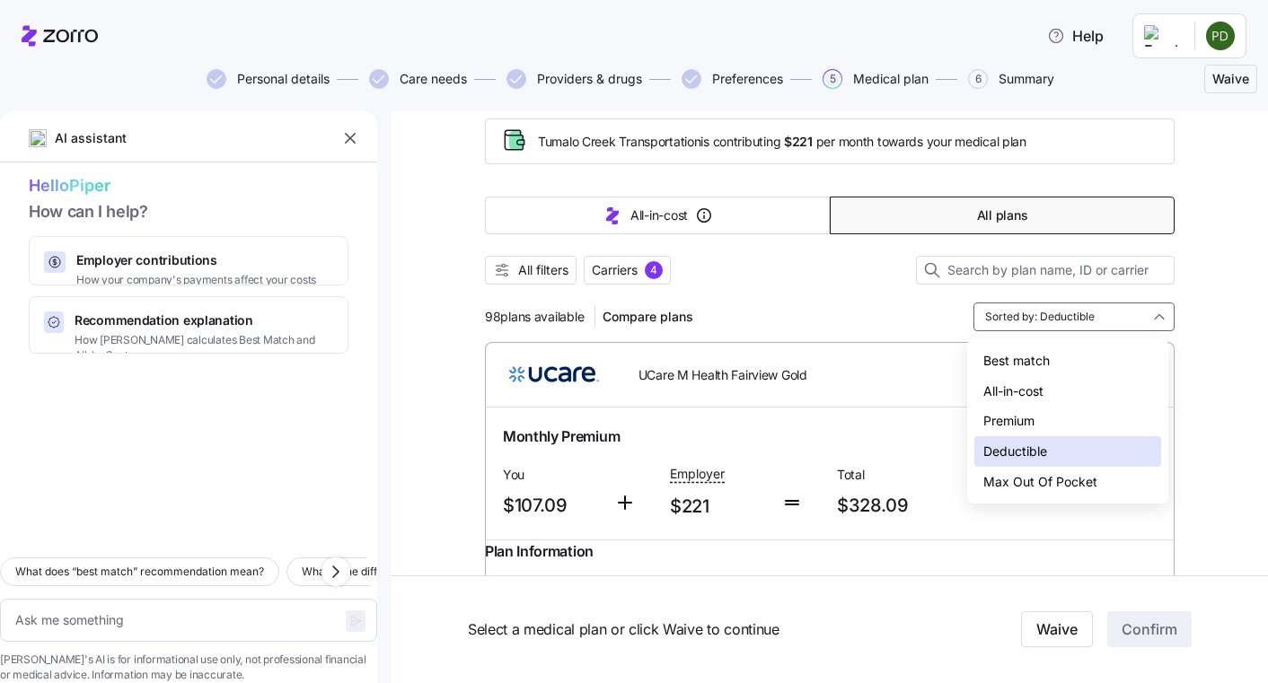
click at [1093, 483] on div "Max Out Of Pocket" at bounding box center [1067, 482] width 187 height 31
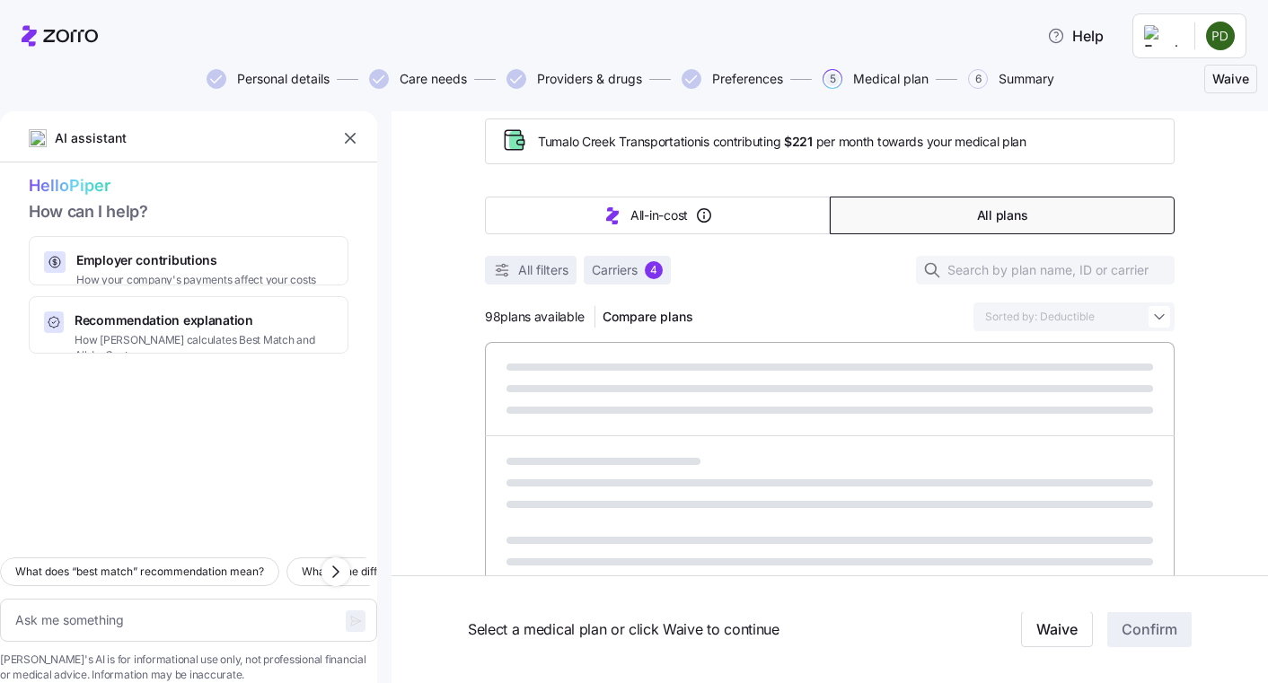
type textarea "x"
type input "Sorted by: Max Out Of Pocket"
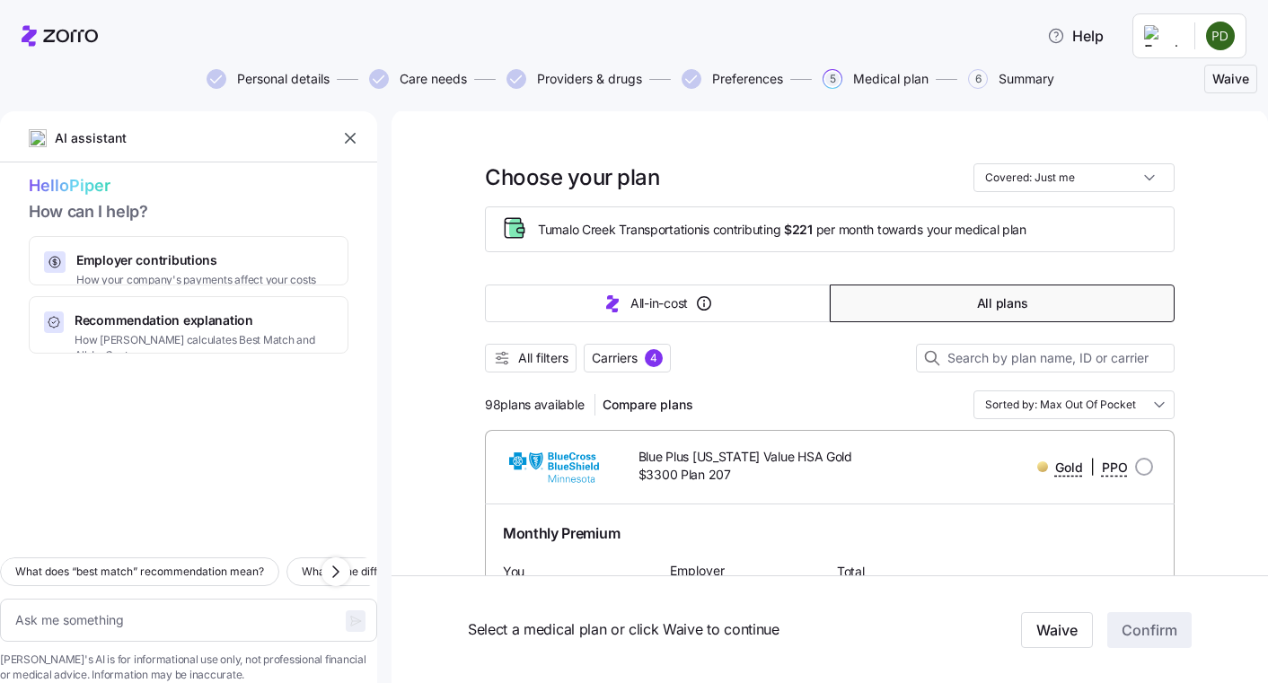
scroll to position [0, 0]
click at [1140, 407] on input "Sorted by: Max Out Of Pocket" at bounding box center [1073, 406] width 201 height 29
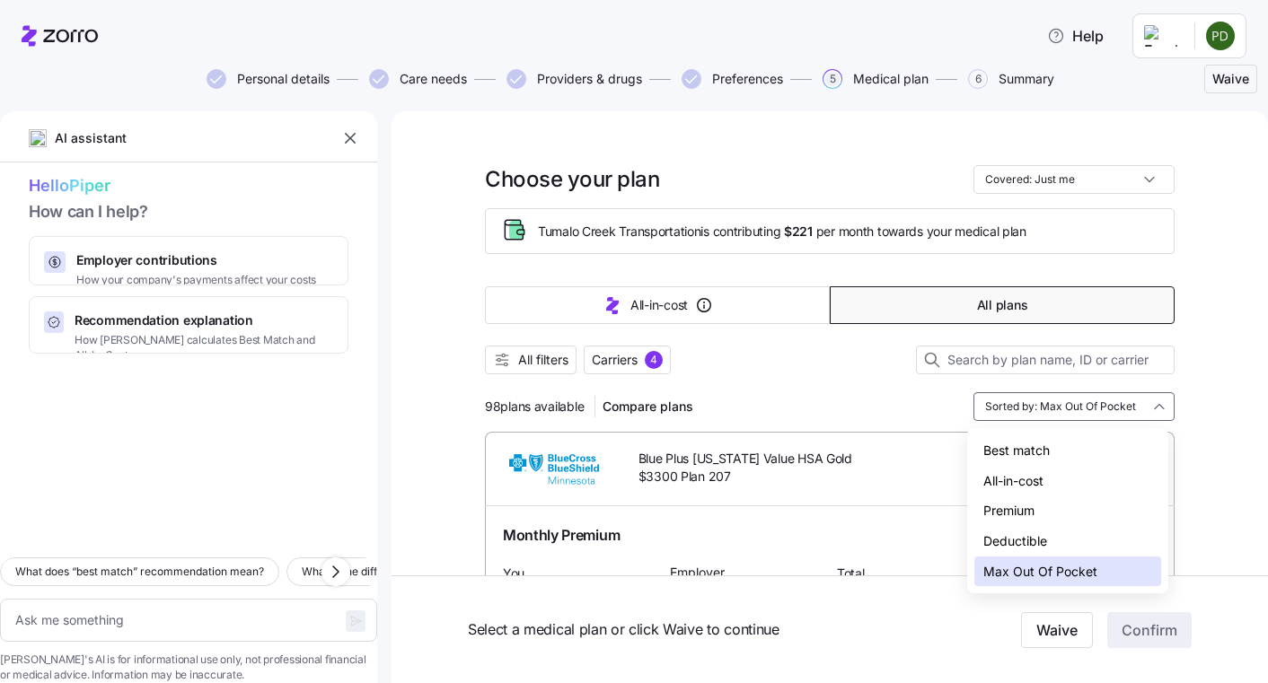
click at [1100, 477] on div "All-in-cost" at bounding box center [1067, 481] width 187 height 31
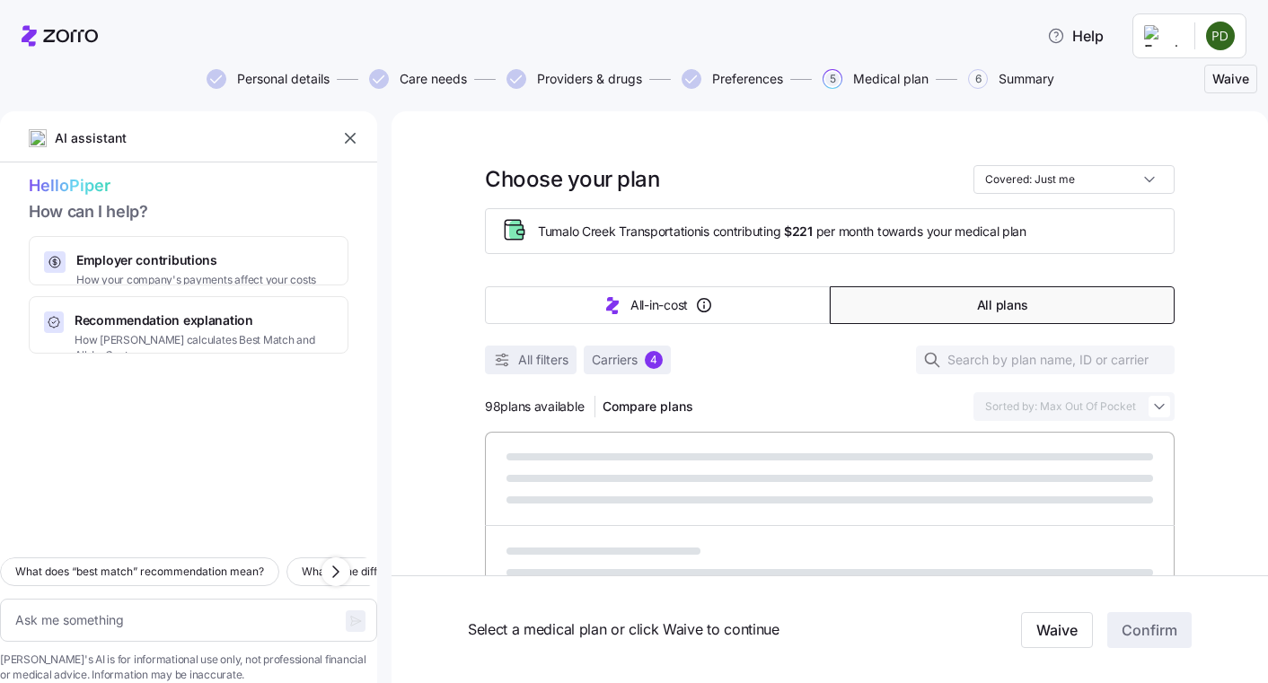
type textarea "x"
type input "Sorted by: All-in-cost"
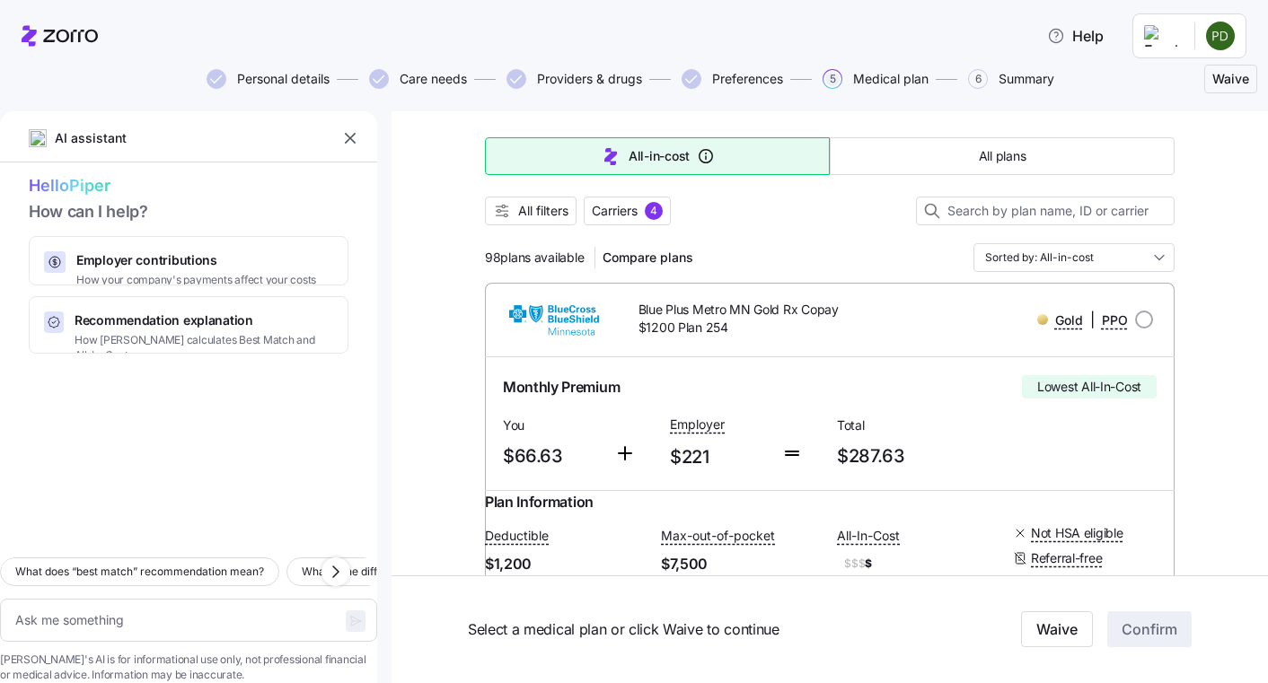
scroll to position [180, 0]
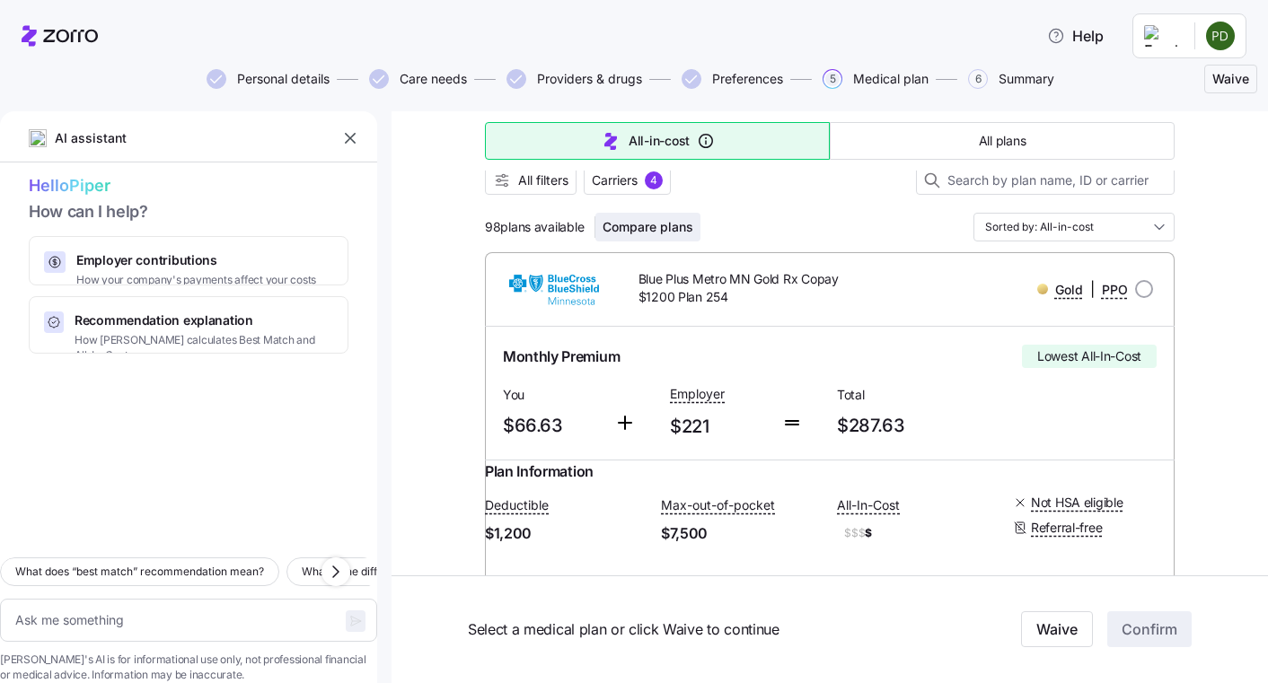
click at [664, 237] on button "Compare plans" at bounding box center [647, 227] width 105 height 29
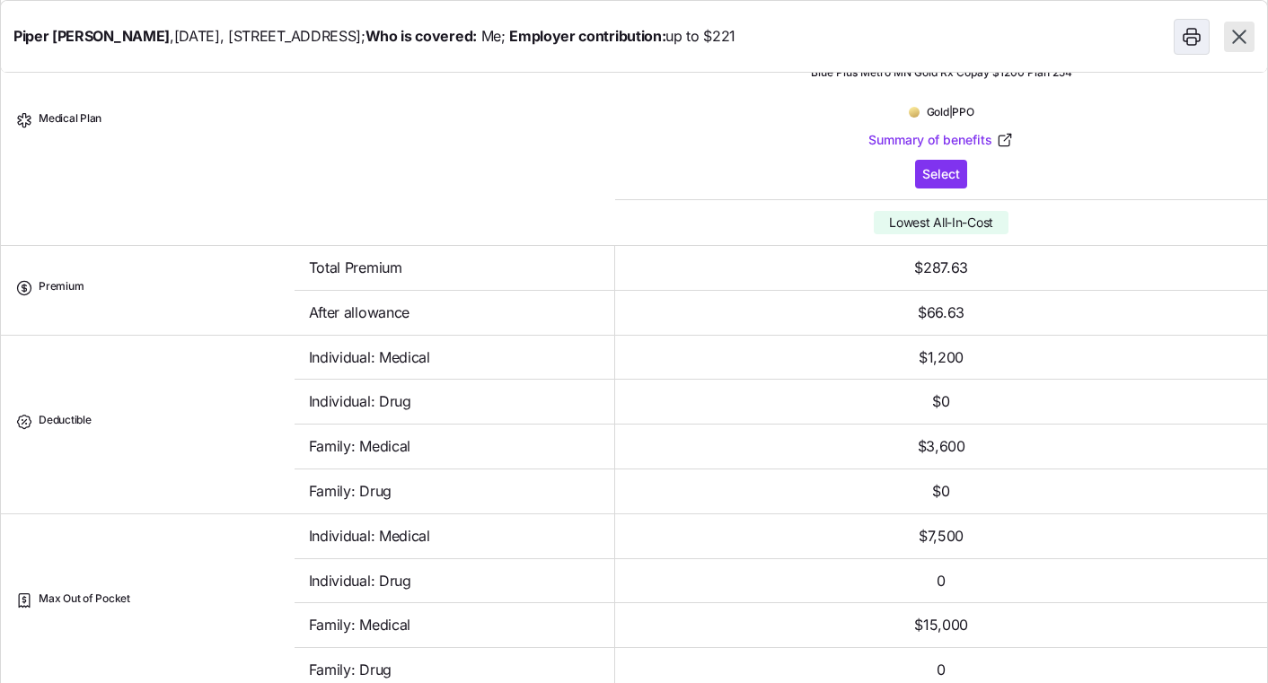
scroll to position [0, 0]
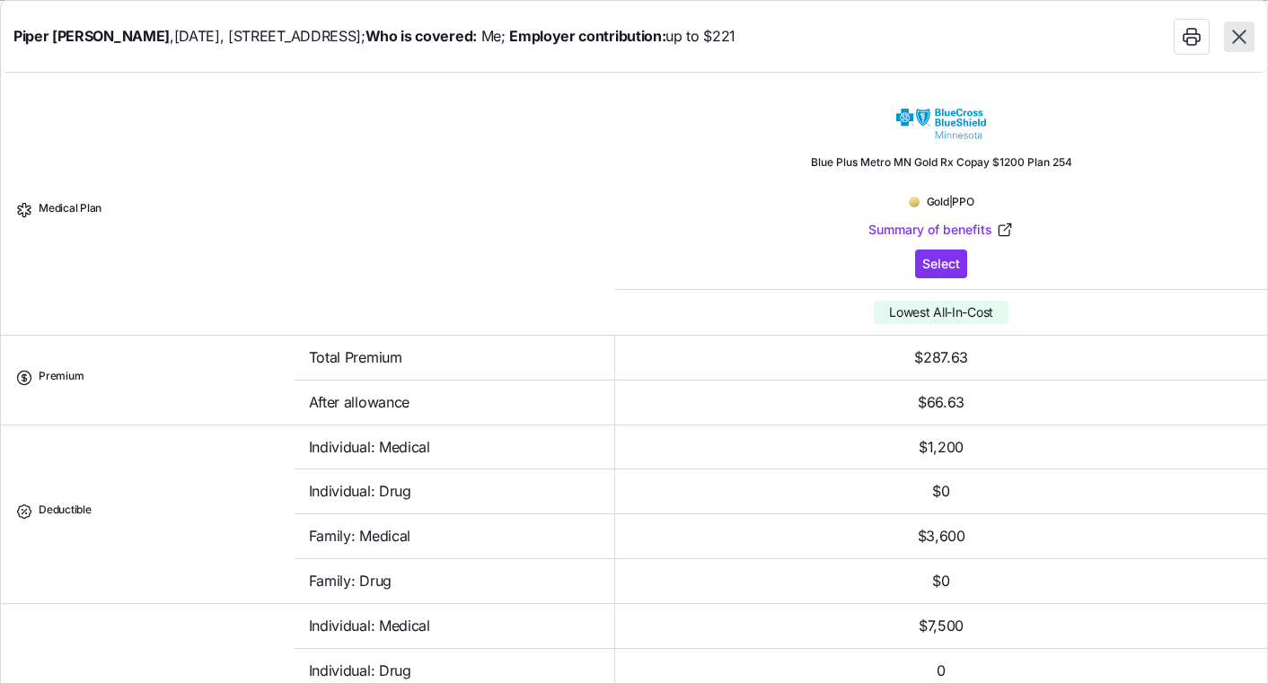
click at [1240, 37] on icon "button" at bounding box center [1238, 36] width 13 height 13
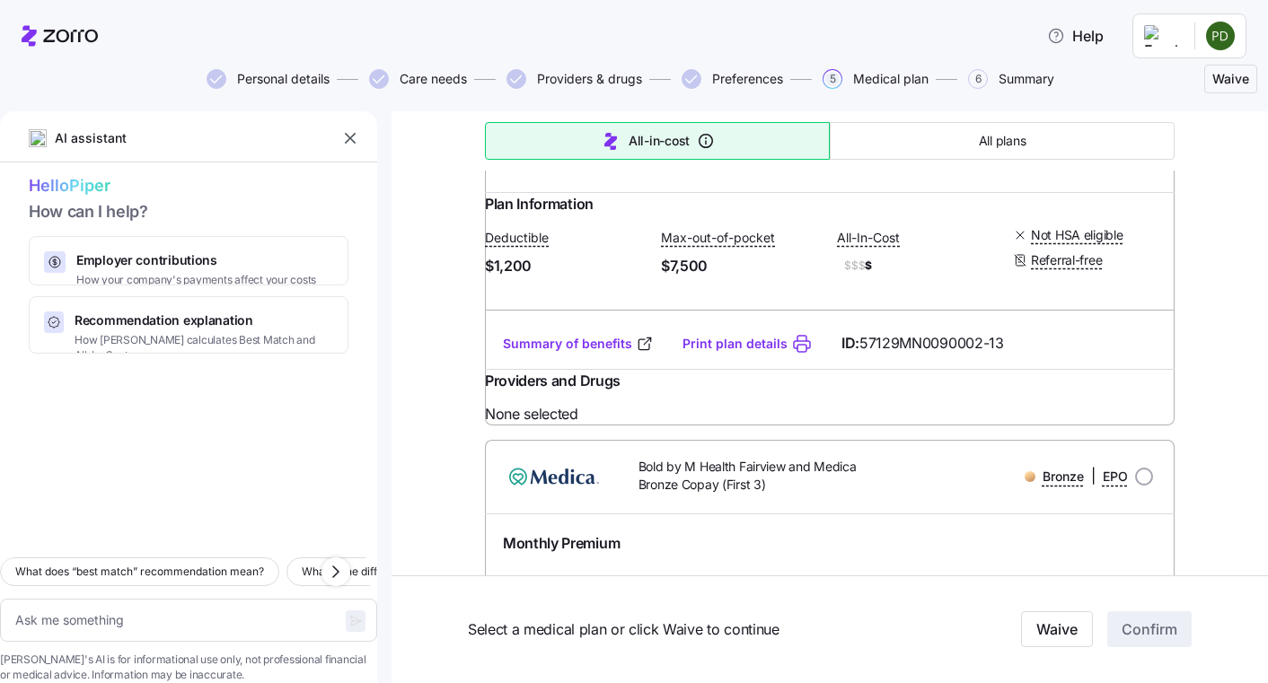
scroll to position [449, 0]
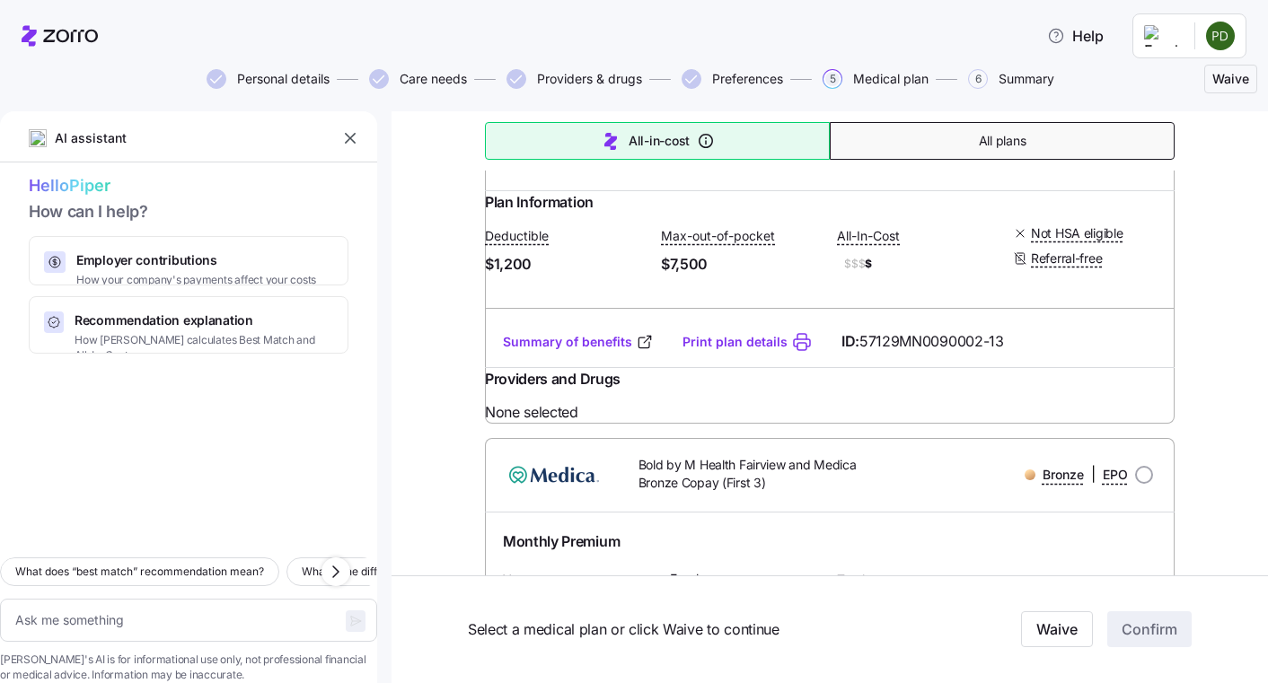
click at [1077, 146] on button "All plans" at bounding box center [1002, 141] width 345 height 38
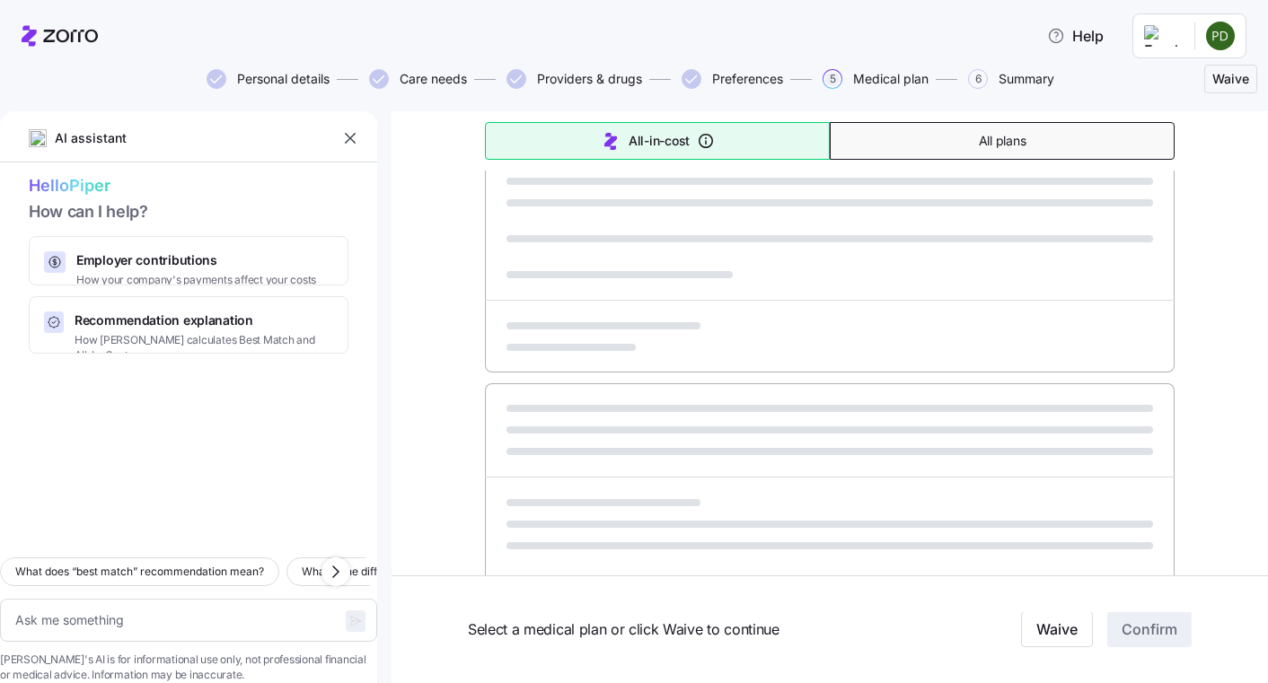
type textarea "x"
type input "Sorted by: Premium"
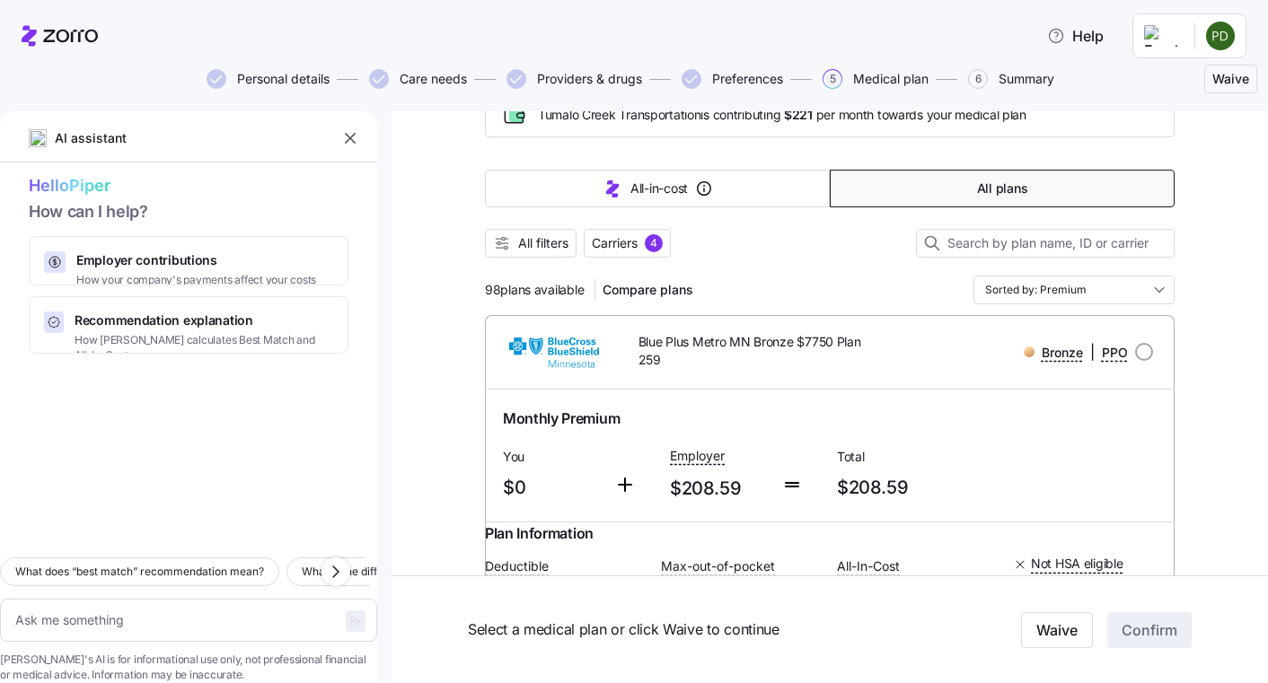
scroll to position [90, 0]
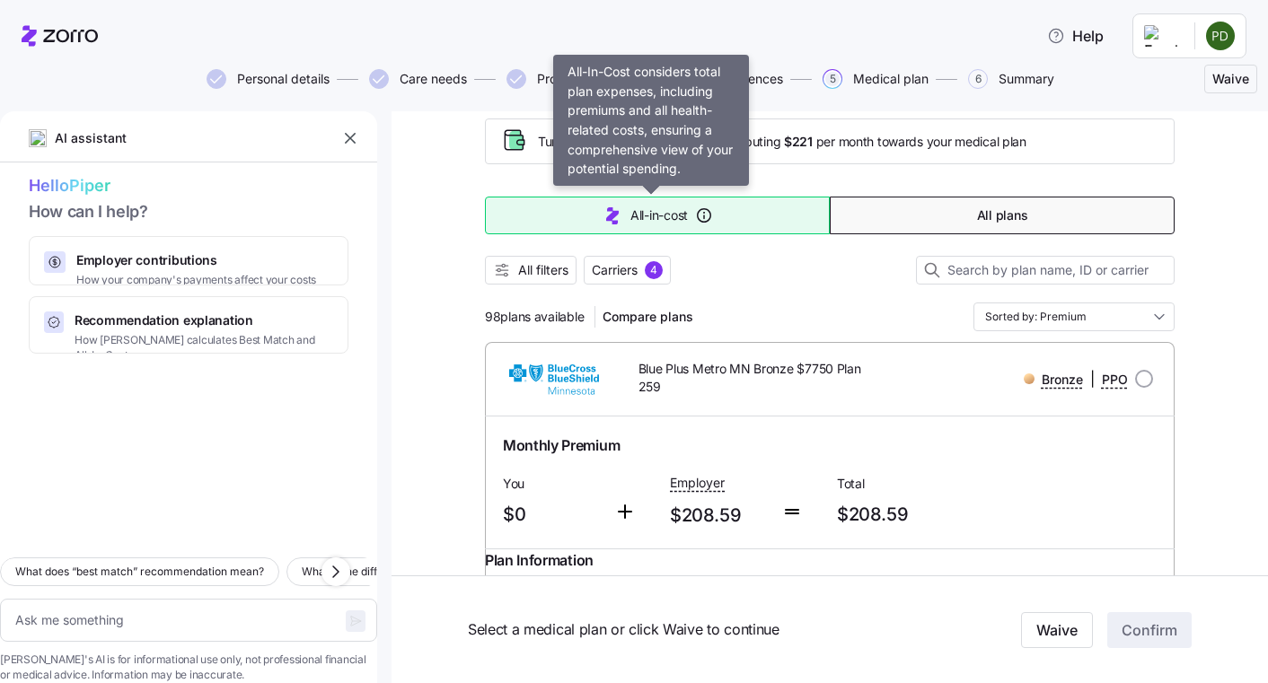
click at [768, 230] on button "All-in-cost" at bounding box center [657, 216] width 345 height 38
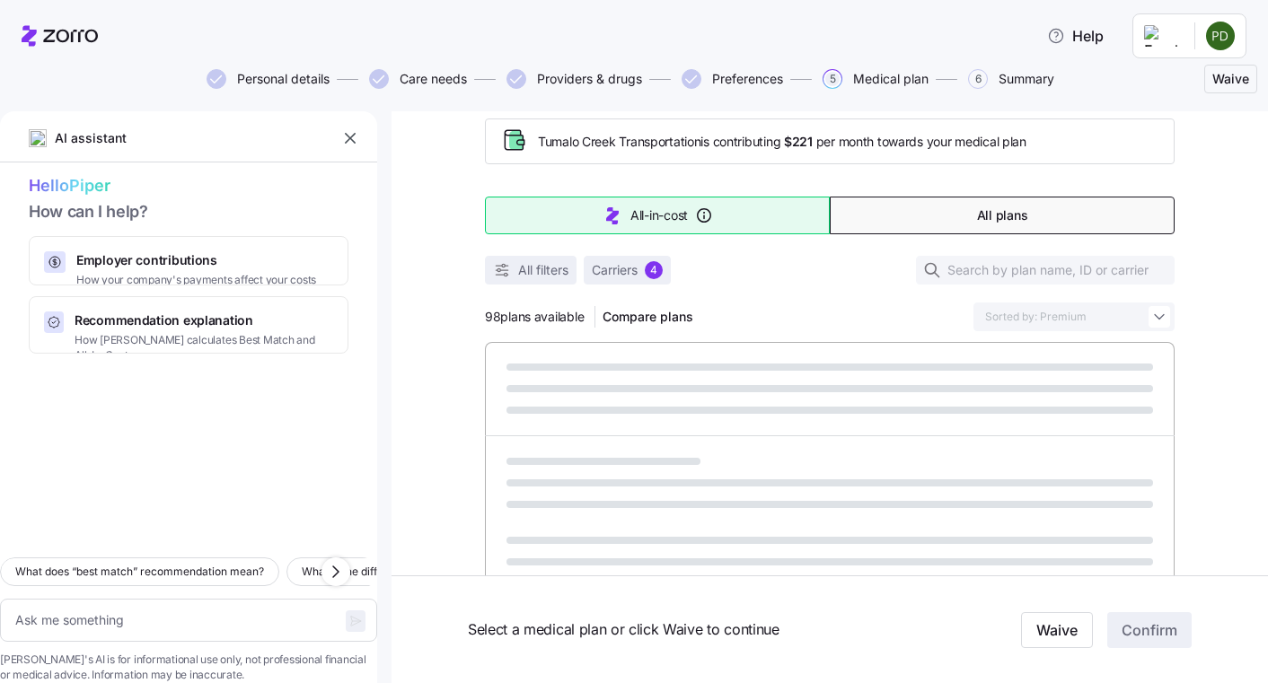
type textarea "x"
type input "Sorted by: All-in-cost"
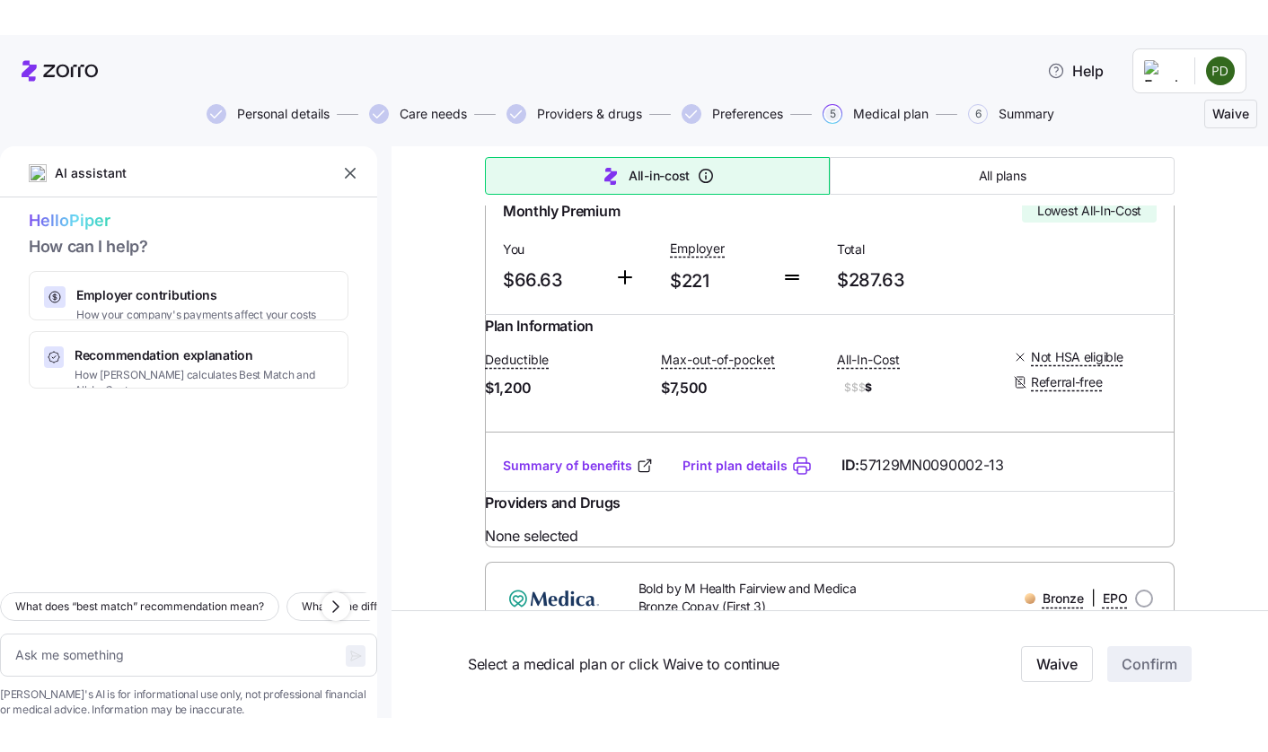
scroll to position [359, 0]
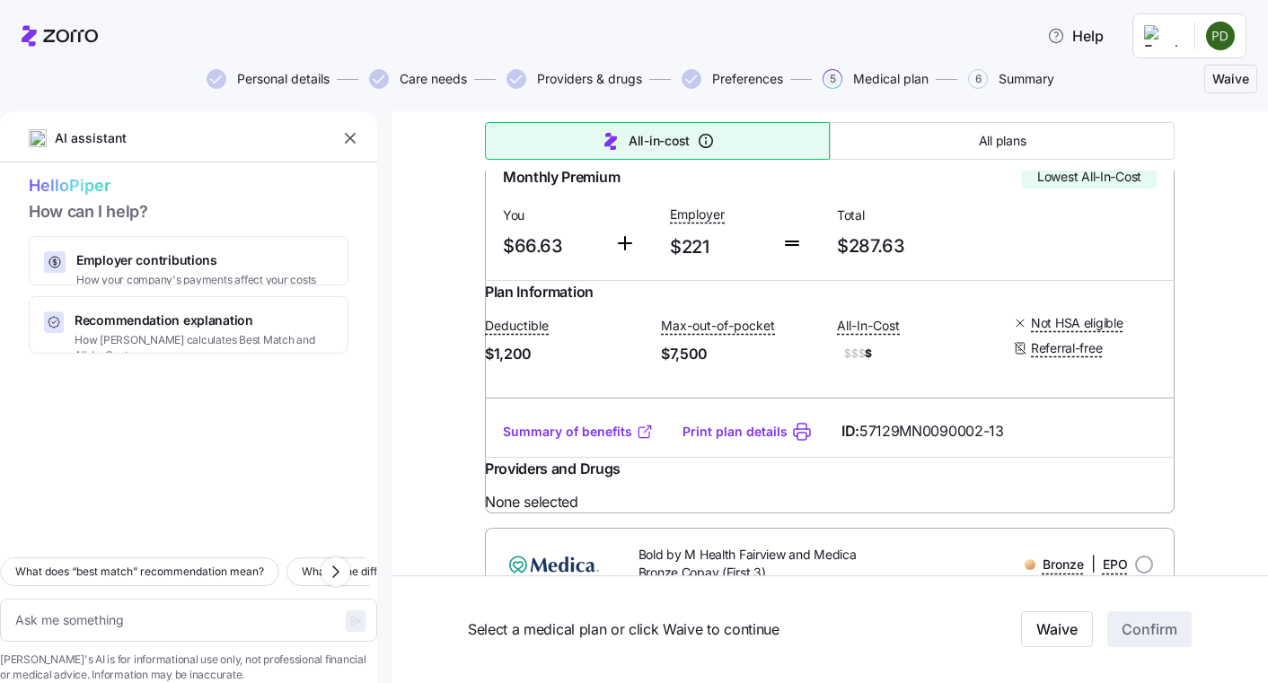
click at [593, 441] on link "Summary of benefits" at bounding box center [578, 432] width 151 height 18
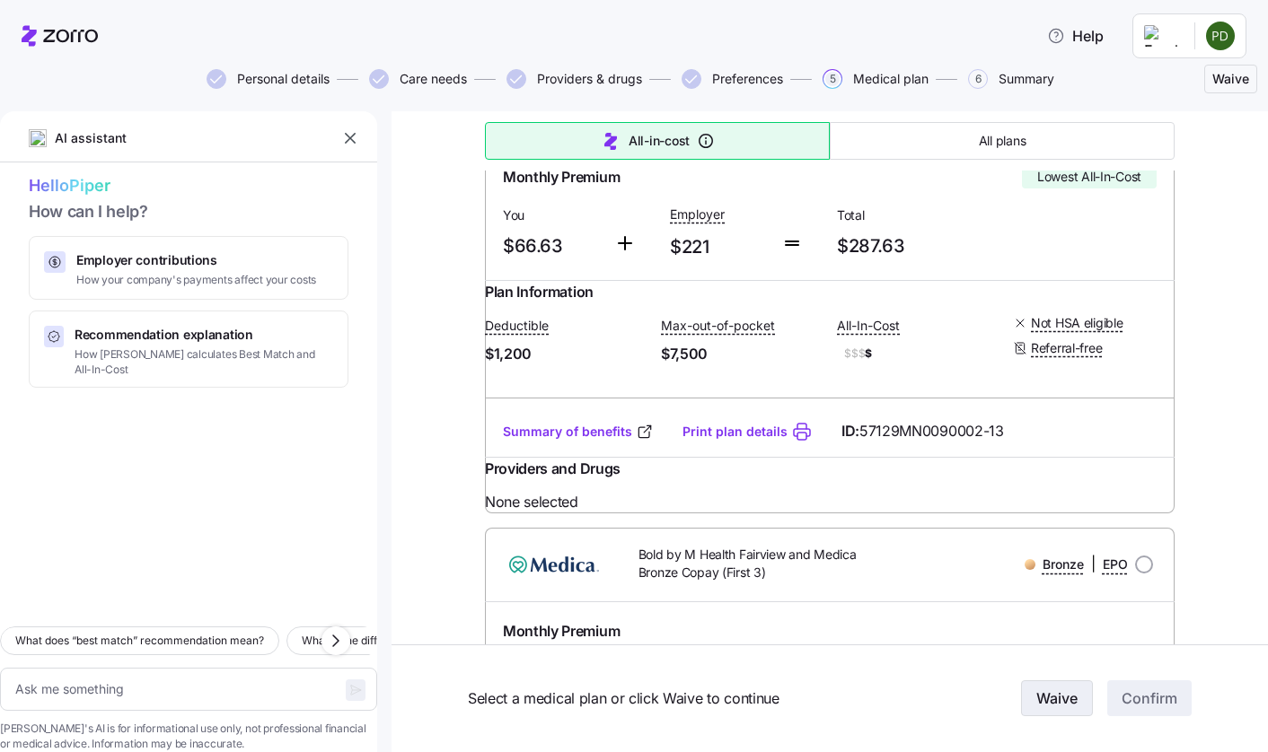
click at [1054, 682] on span "Waive" at bounding box center [1056, 700] width 41 height 22
type textarea "x"
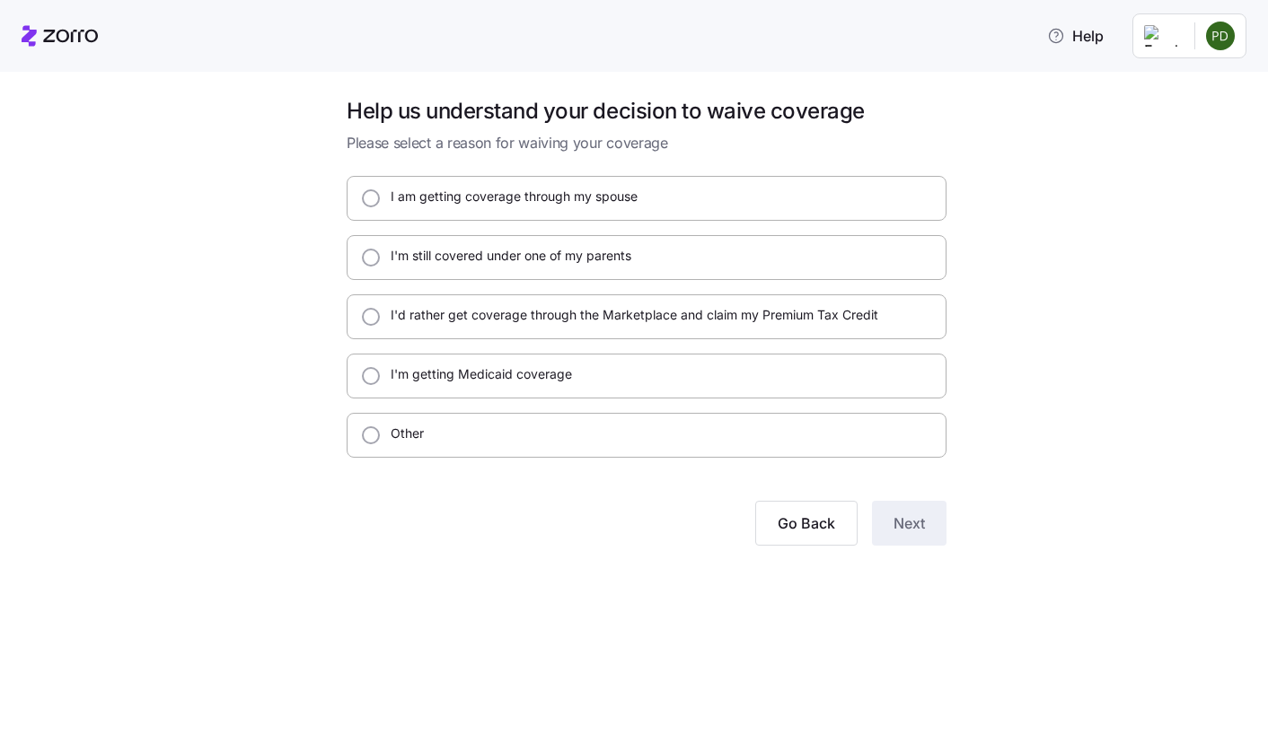
click at [620, 267] on div "I'm still covered under one of my parents" at bounding box center [505, 258] width 251 height 22
radio input "true"
click at [937, 524] on button "Next" at bounding box center [909, 523] width 75 height 45
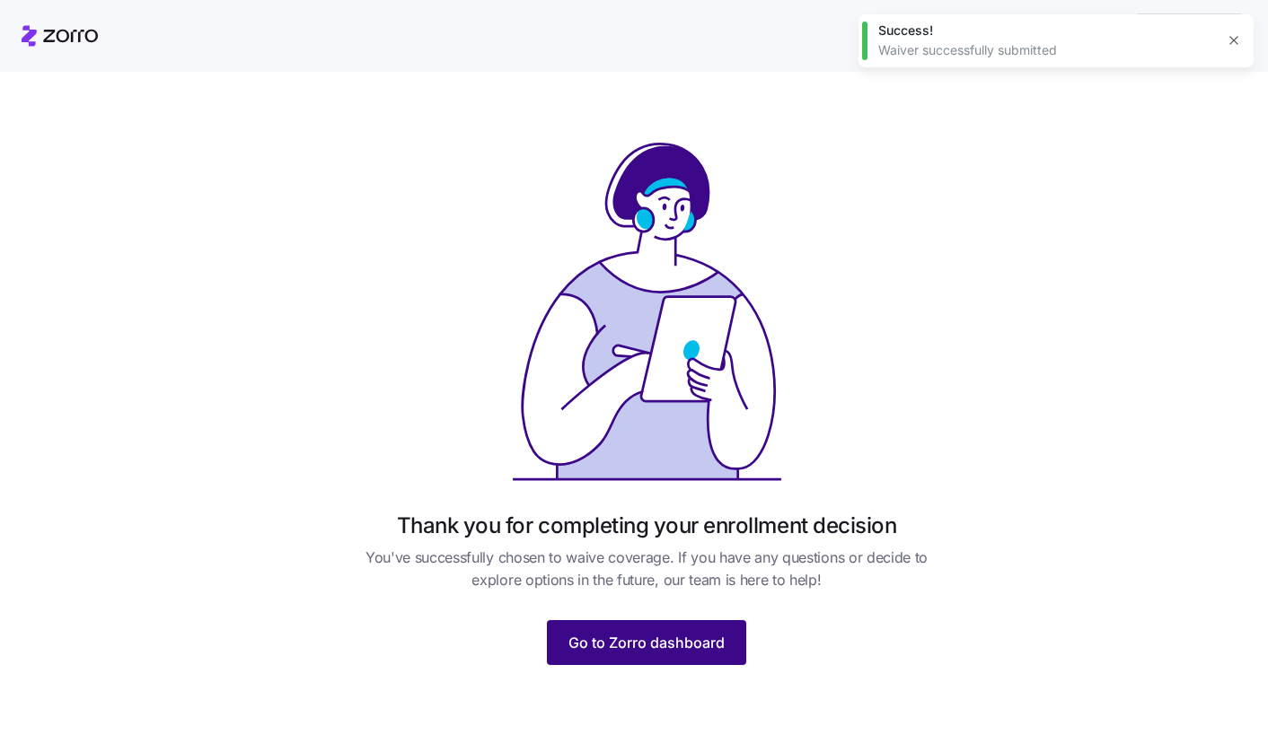
click at [716, 647] on span "Go to Zorro dashboard" at bounding box center [646, 643] width 156 height 22
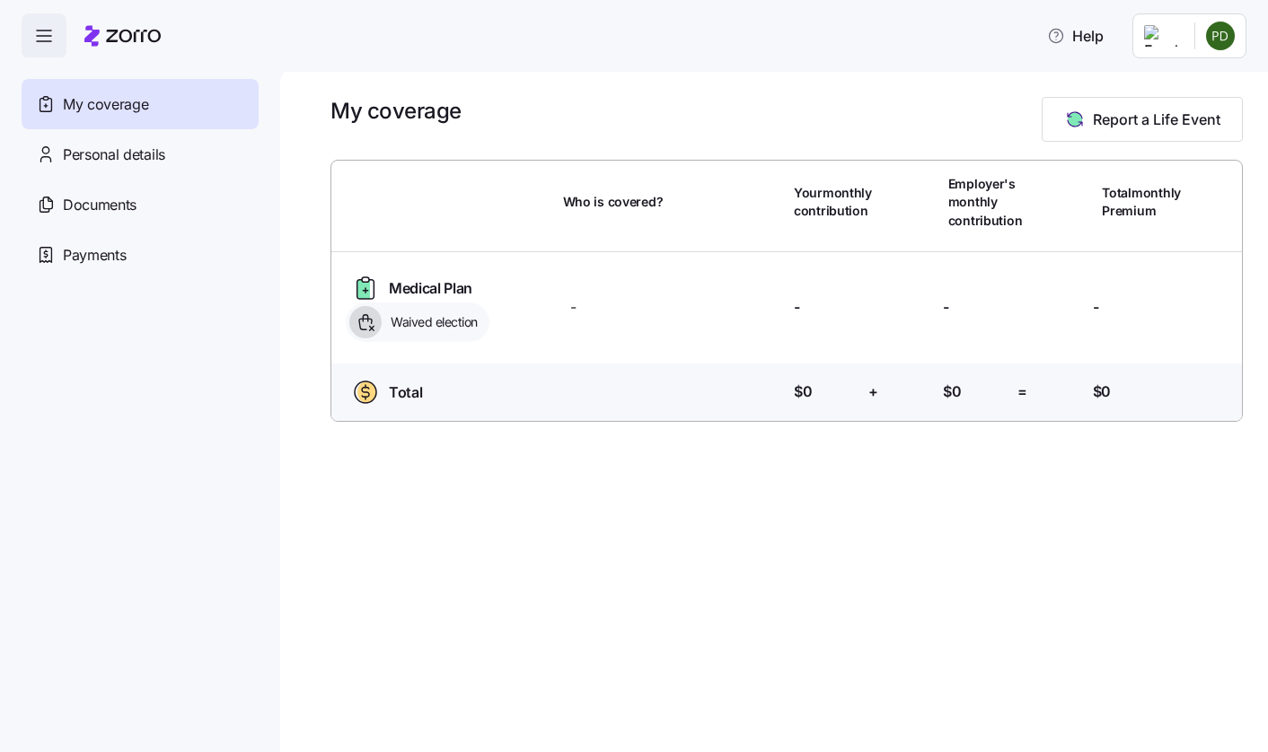
click at [1225, 45] on html "Help My coverage Personal details Documents Partners hub Payments My coverage R…" at bounding box center [634, 371] width 1268 height 742
click at [1191, 119] on div "Log out" at bounding box center [1172, 113] width 70 height 20
